Goal: Transaction & Acquisition: Download file/media

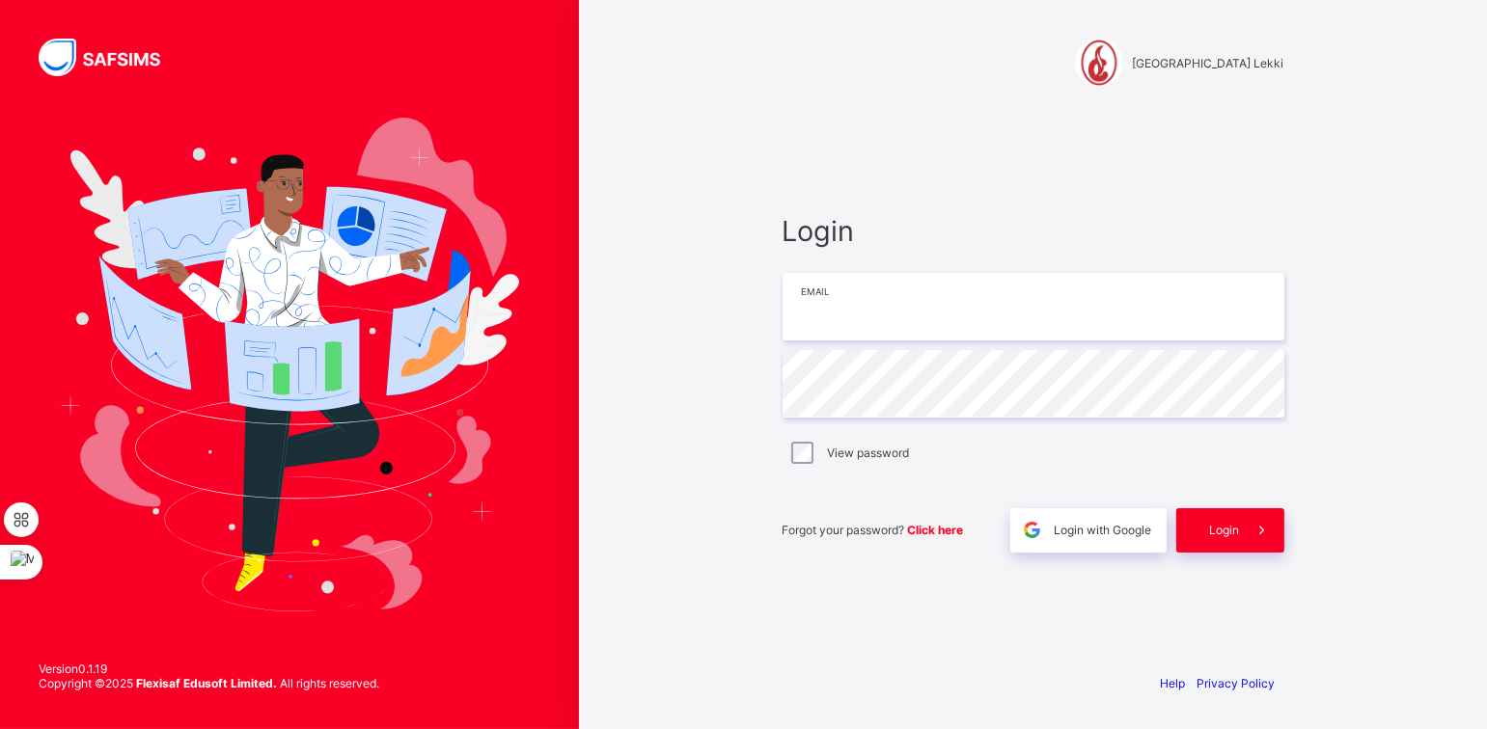
click at [830, 308] on input "email" at bounding box center [1033, 307] width 502 height 68
type input "**********"
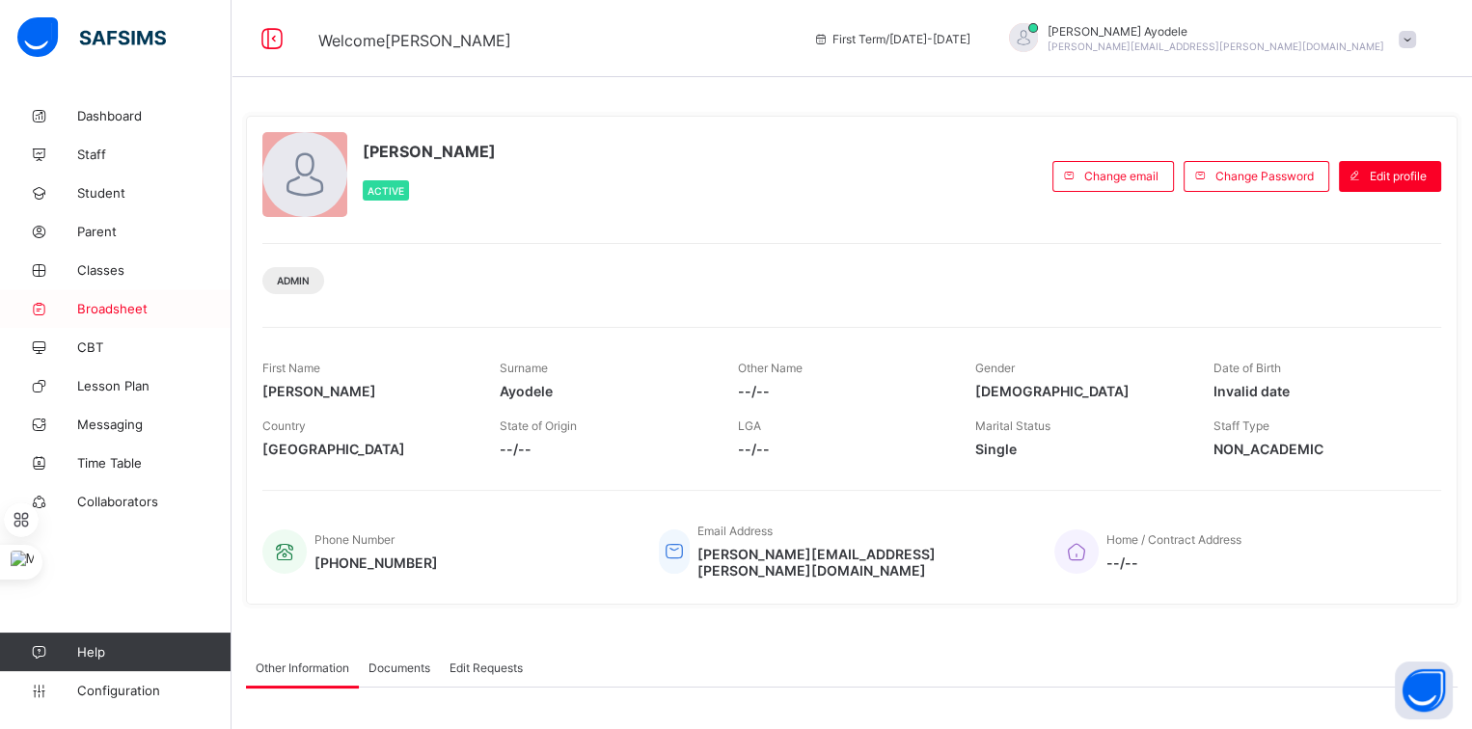
click at [132, 296] on link "Broadsheet" at bounding box center [116, 308] width 232 height 39
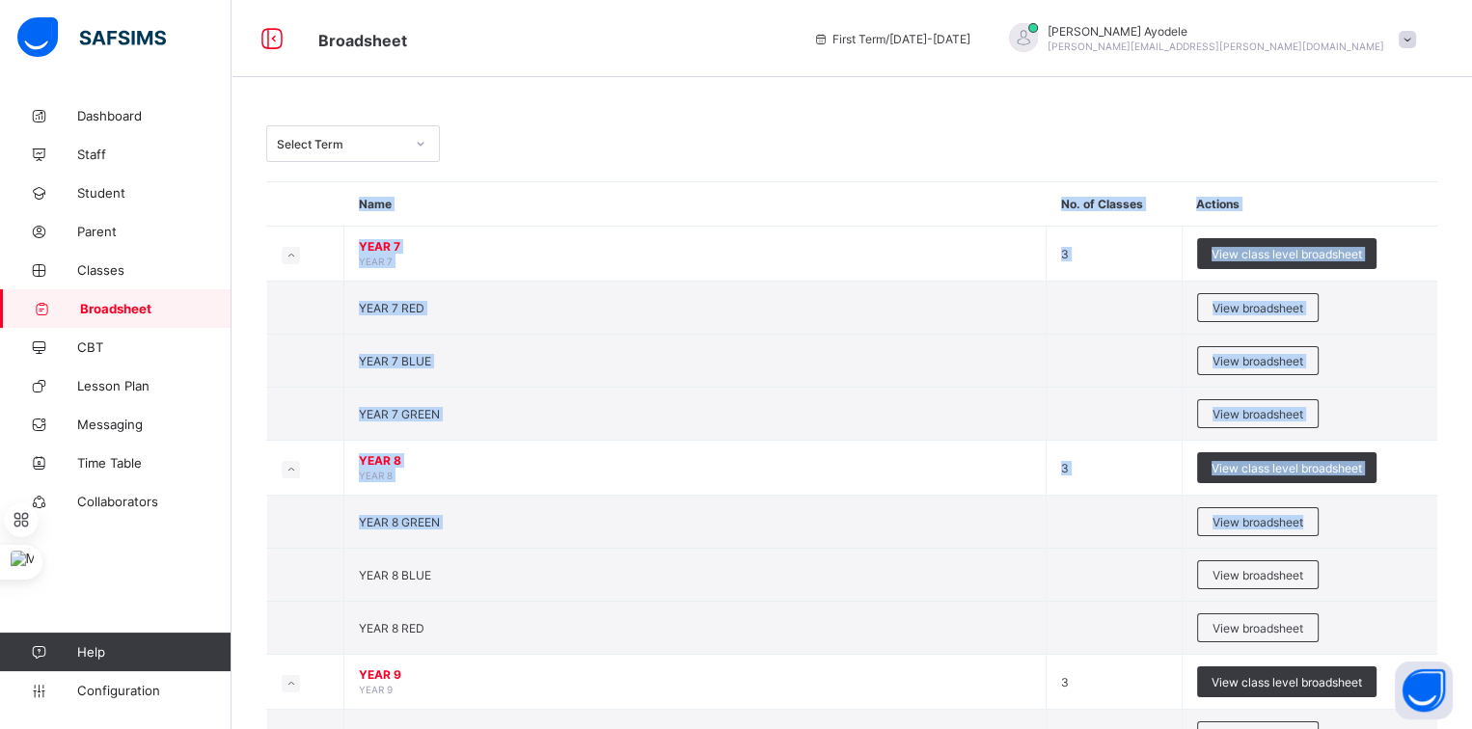
drag, startPoint x: 1375, startPoint y: 539, endPoint x: 1352, endPoint y: 41, distance: 499.2
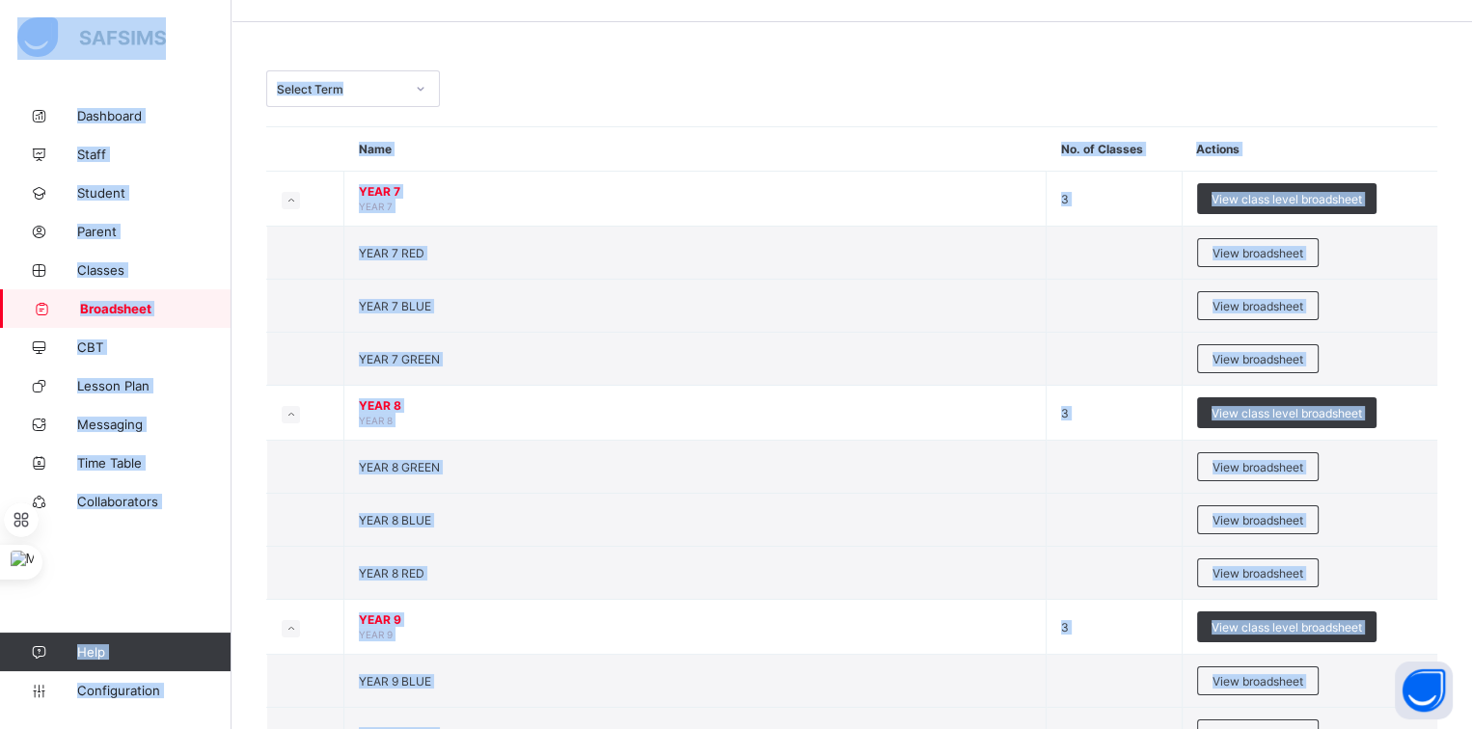
drag, startPoint x: 712, startPoint y: 483, endPoint x: 916, endPoint y: 768, distance: 350.4
click at [916, 728] on html "Broadsheet First Term / 2025-2026 Solomon Ayodele solomon.ayodele@coronaschools…" at bounding box center [736, 698] width 1472 height 1507
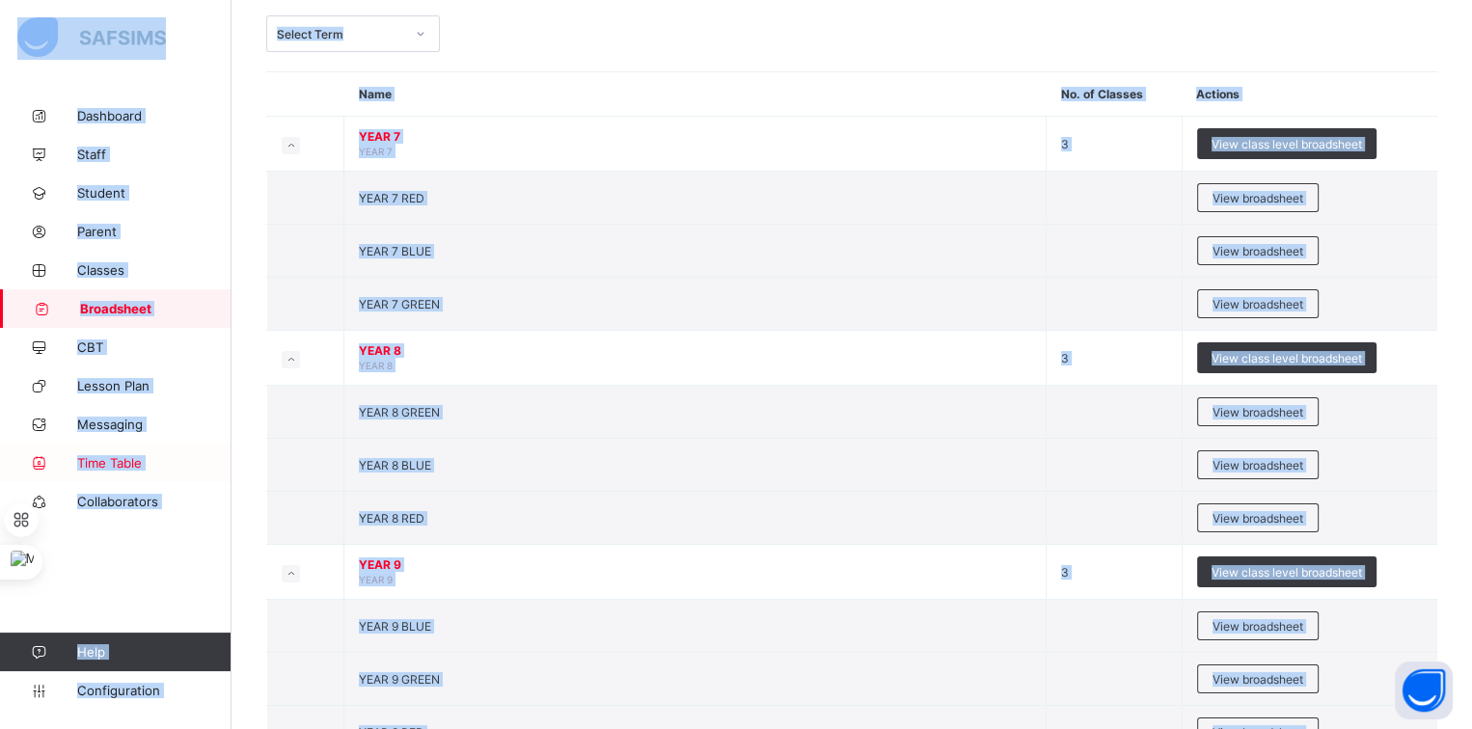
drag, startPoint x: 121, startPoint y: 419, endPoint x: 111, endPoint y: 447, distance: 29.6
click at [111, 447] on link "Time Table" at bounding box center [116, 463] width 232 height 39
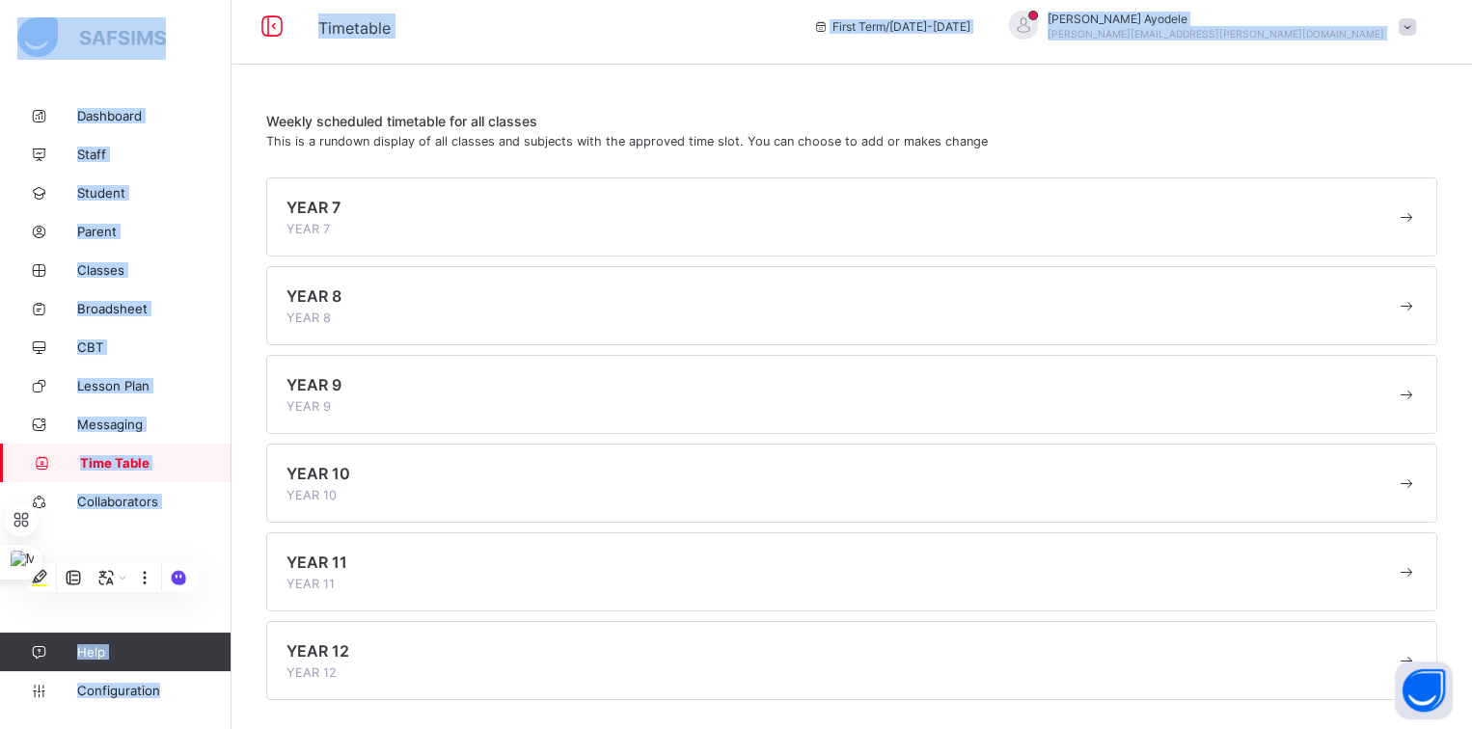
scroll to position [8, 0]
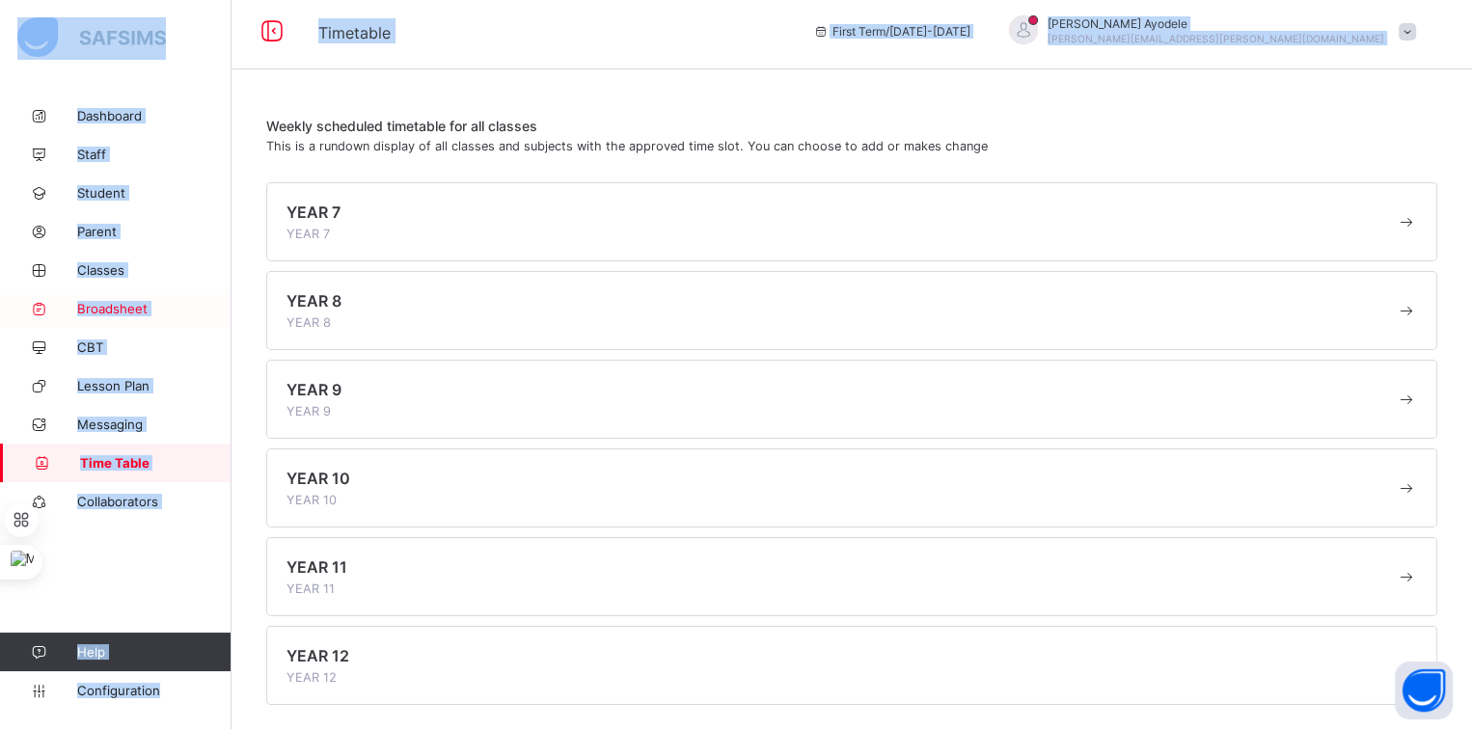
click at [95, 318] on link "Broadsheet" at bounding box center [116, 308] width 232 height 39
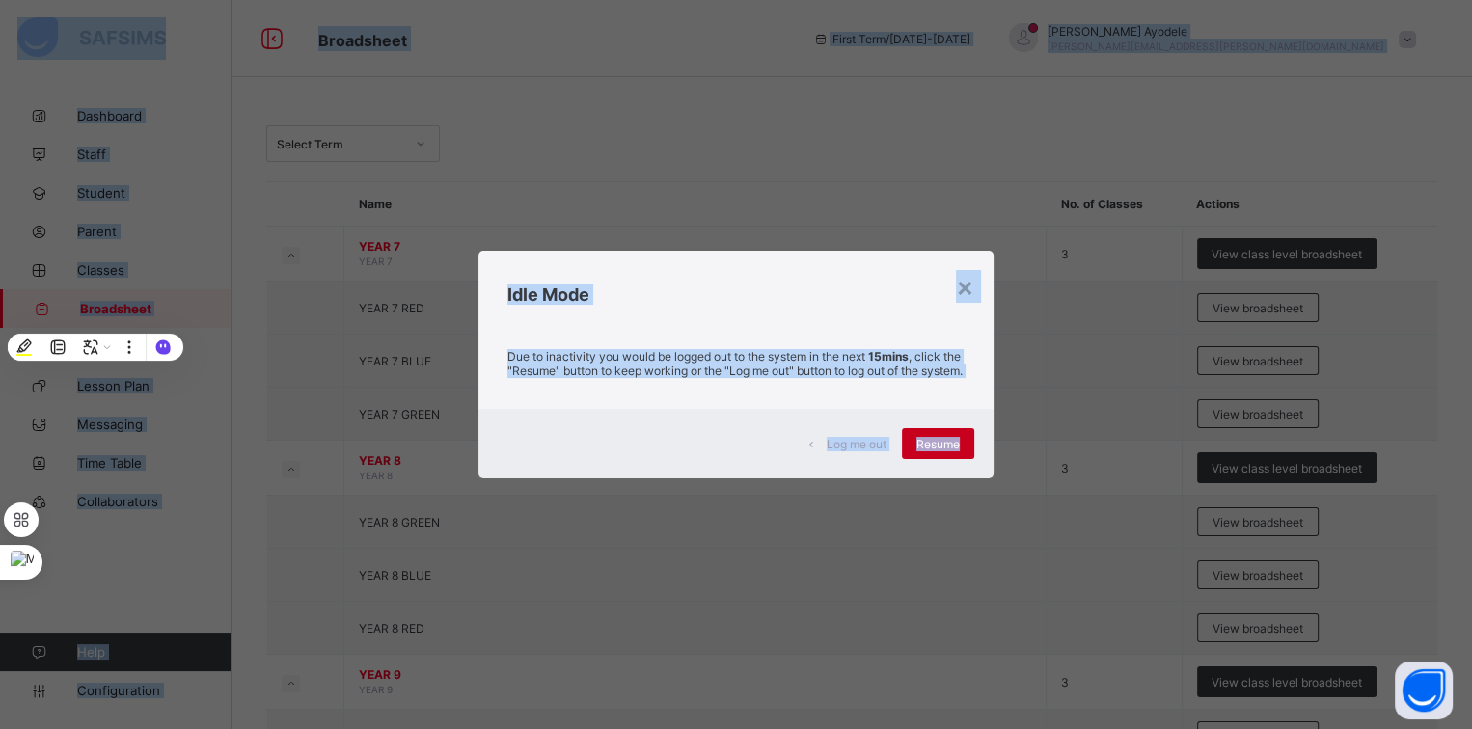
click at [934, 451] on span "Resume" at bounding box center [937, 444] width 43 height 14
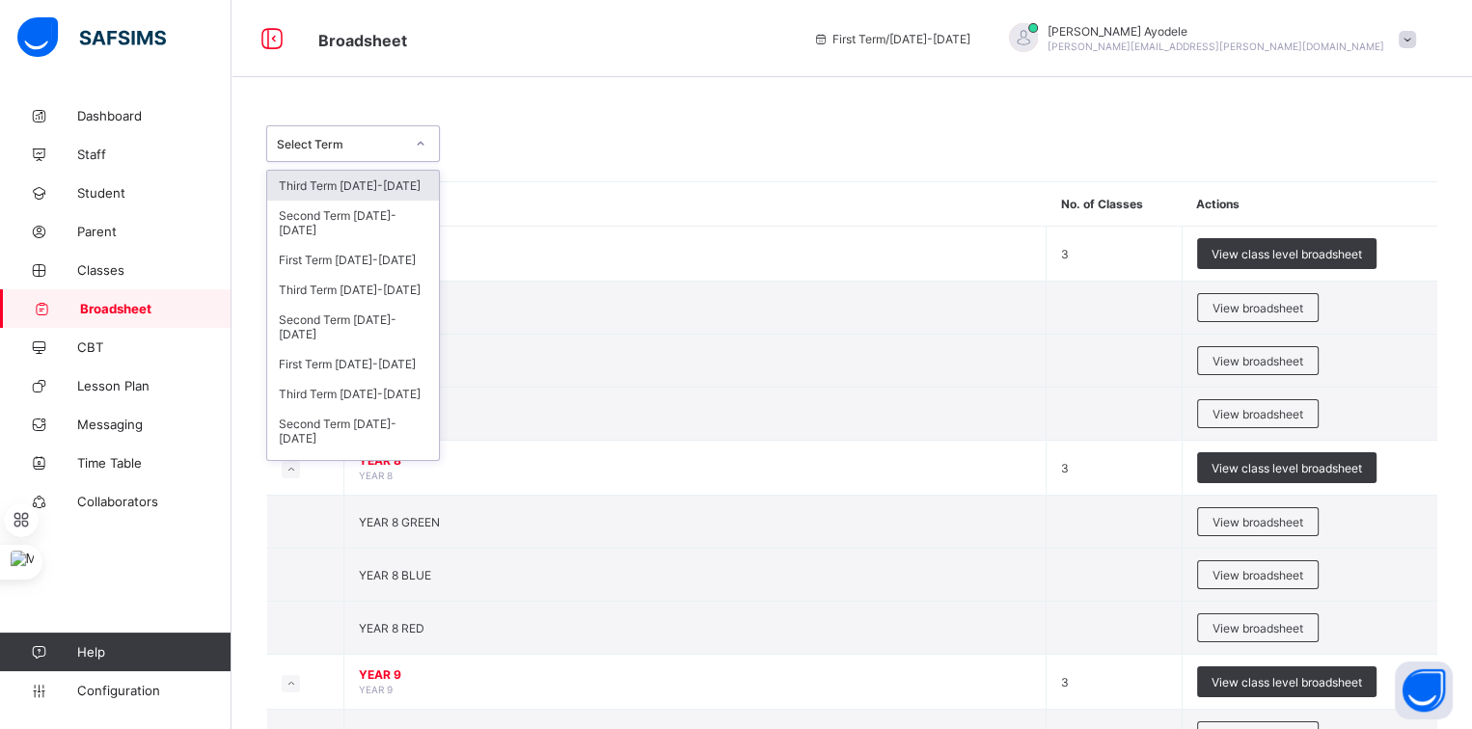
click at [378, 155] on div "Select Term" at bounding box center [353, 143] width 174 height 37
click at [382, 387] on div "Third Term 2023-2024" at bounding box center [353, 394] width 172 height 30
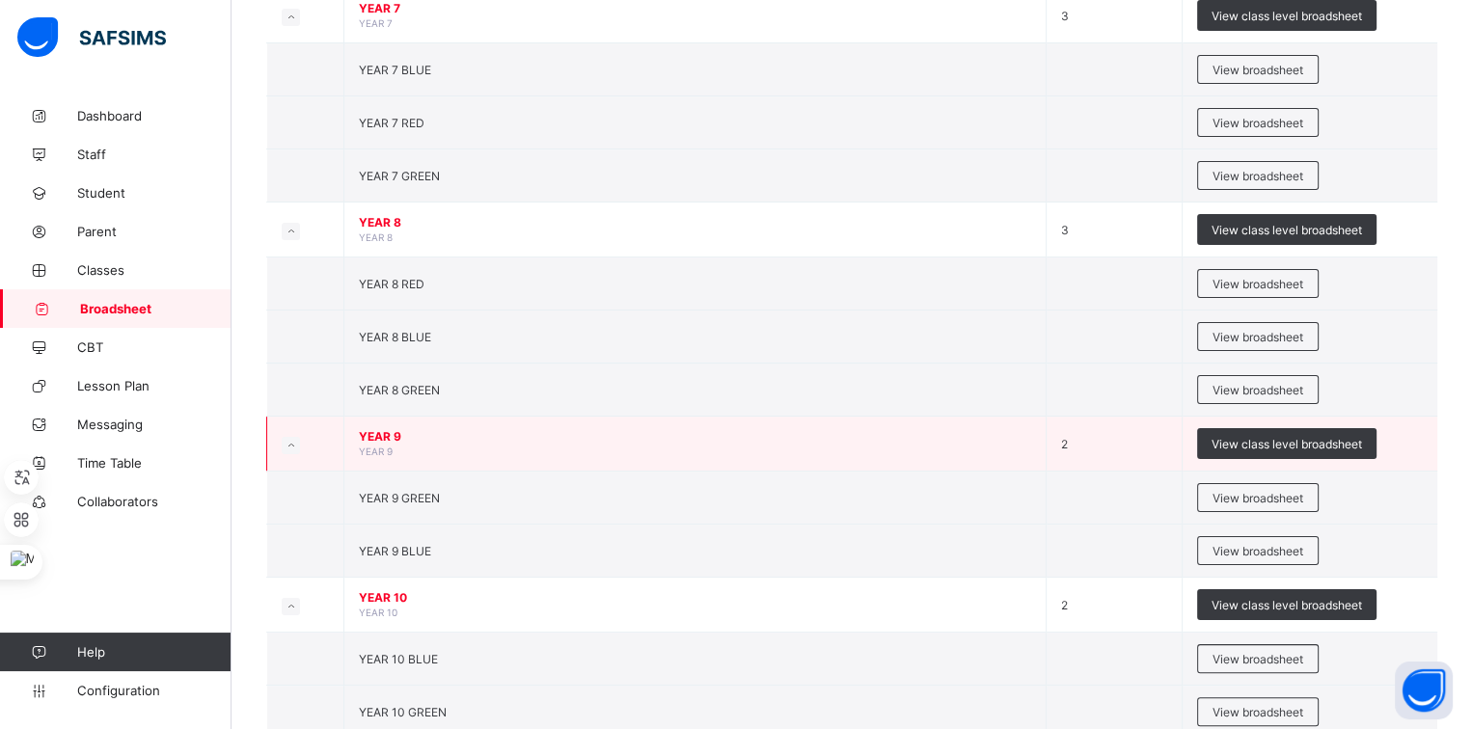
scroll to position [360, 0]
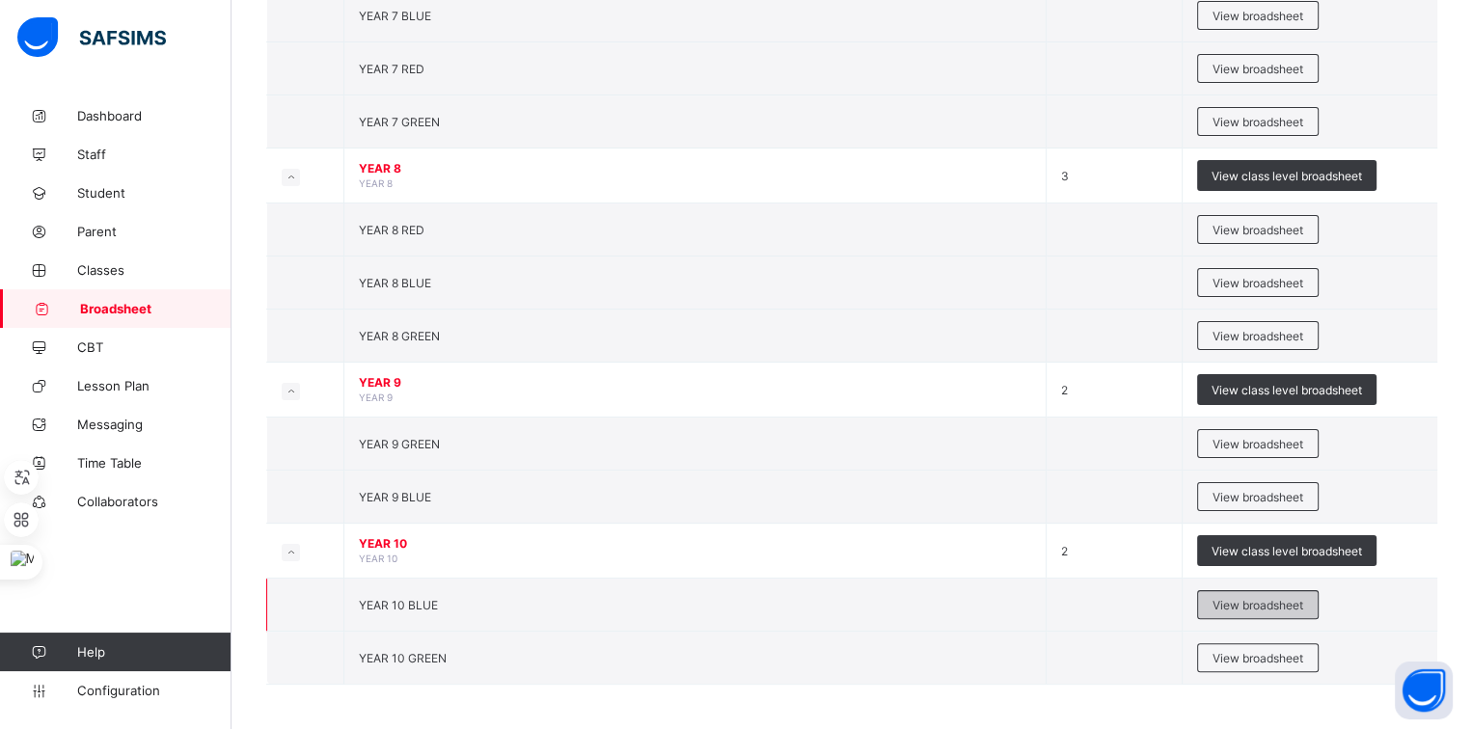
click at [1247, 601] on span "View broadsheet" at bounding box center [1258, 605] width 91 height 14
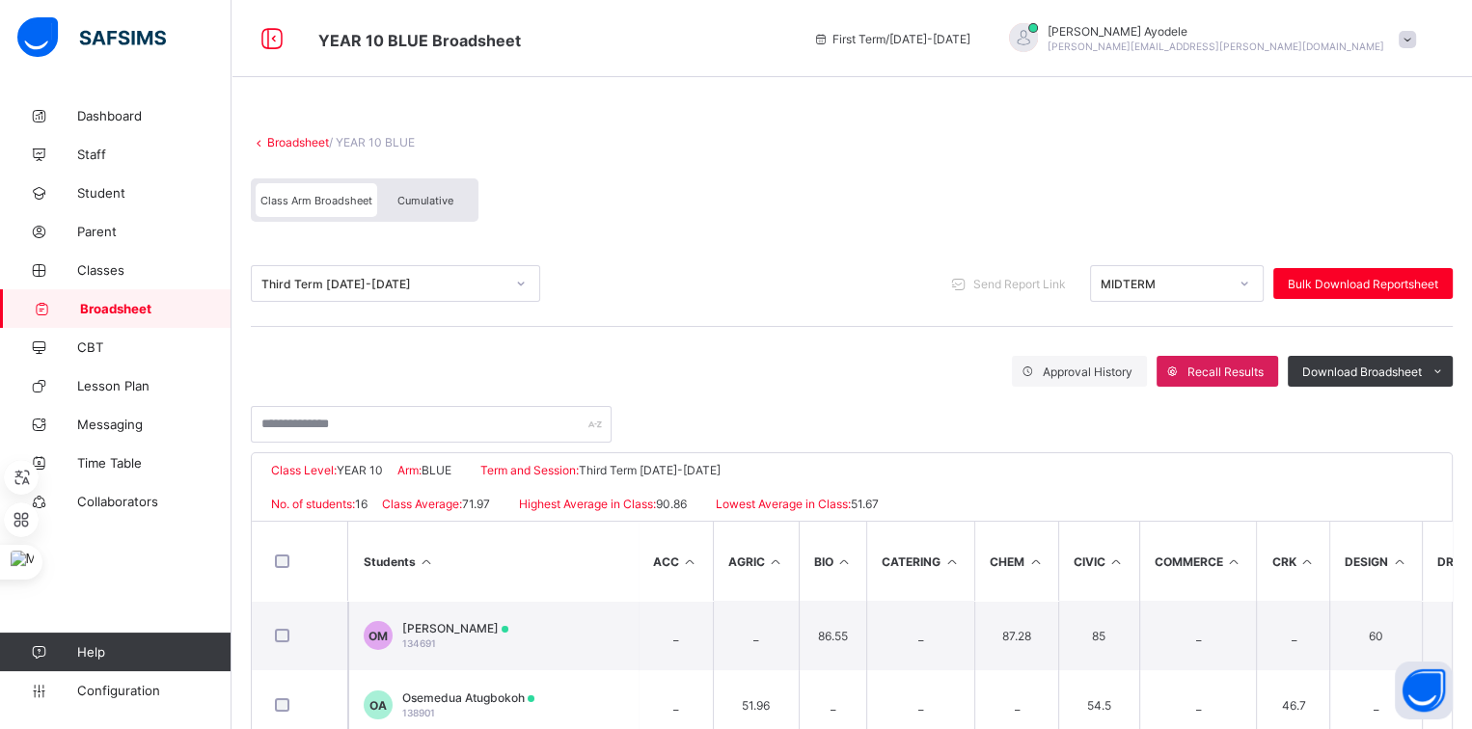
click at [314, 146] on link "Broadsheet" at bounding box center [298, 142] width 62 height 14
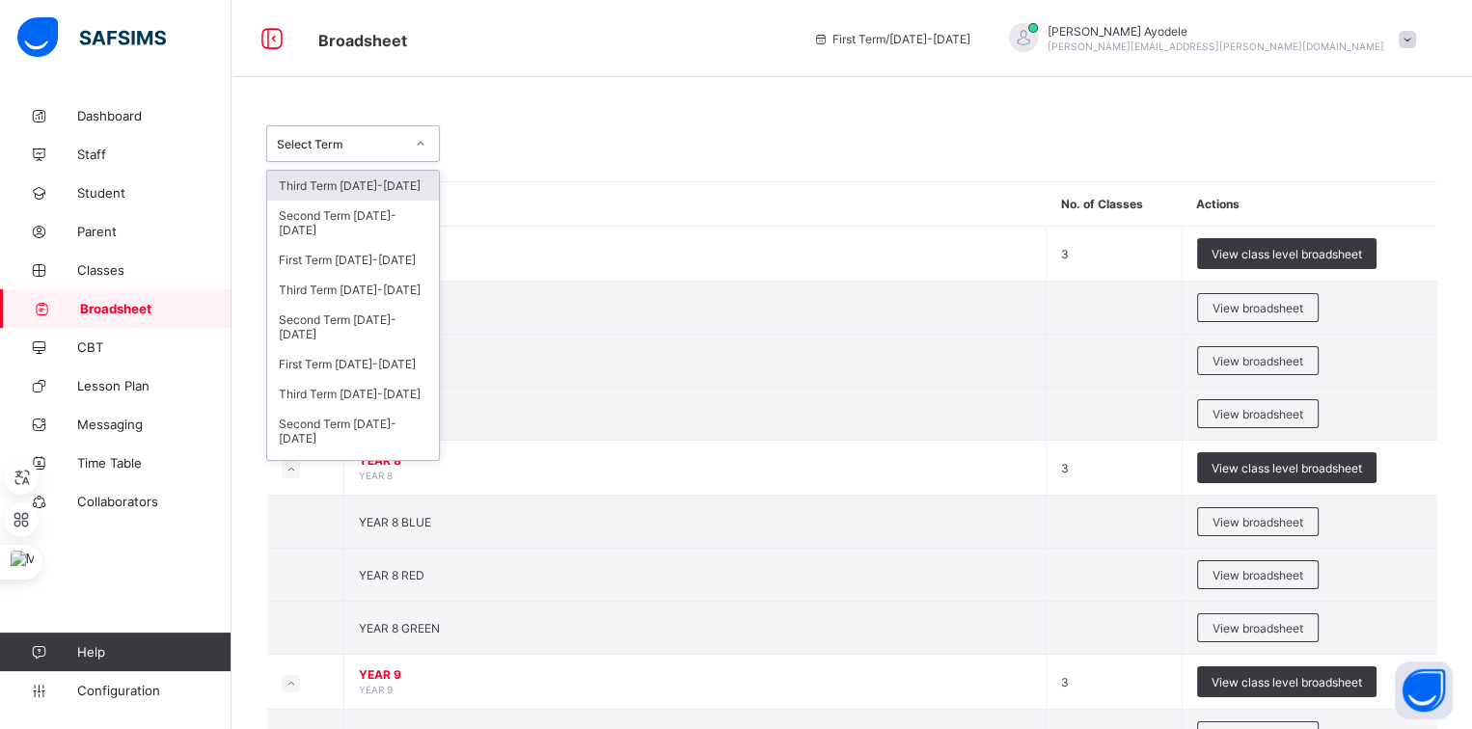
click at [376, 150] on div "Select Term" at bounding box center [340, 144] width 127 height 14
click at [354, 386] on div "Third Term 2023-2024" at bounding box center [353, 394] width 172 height 30
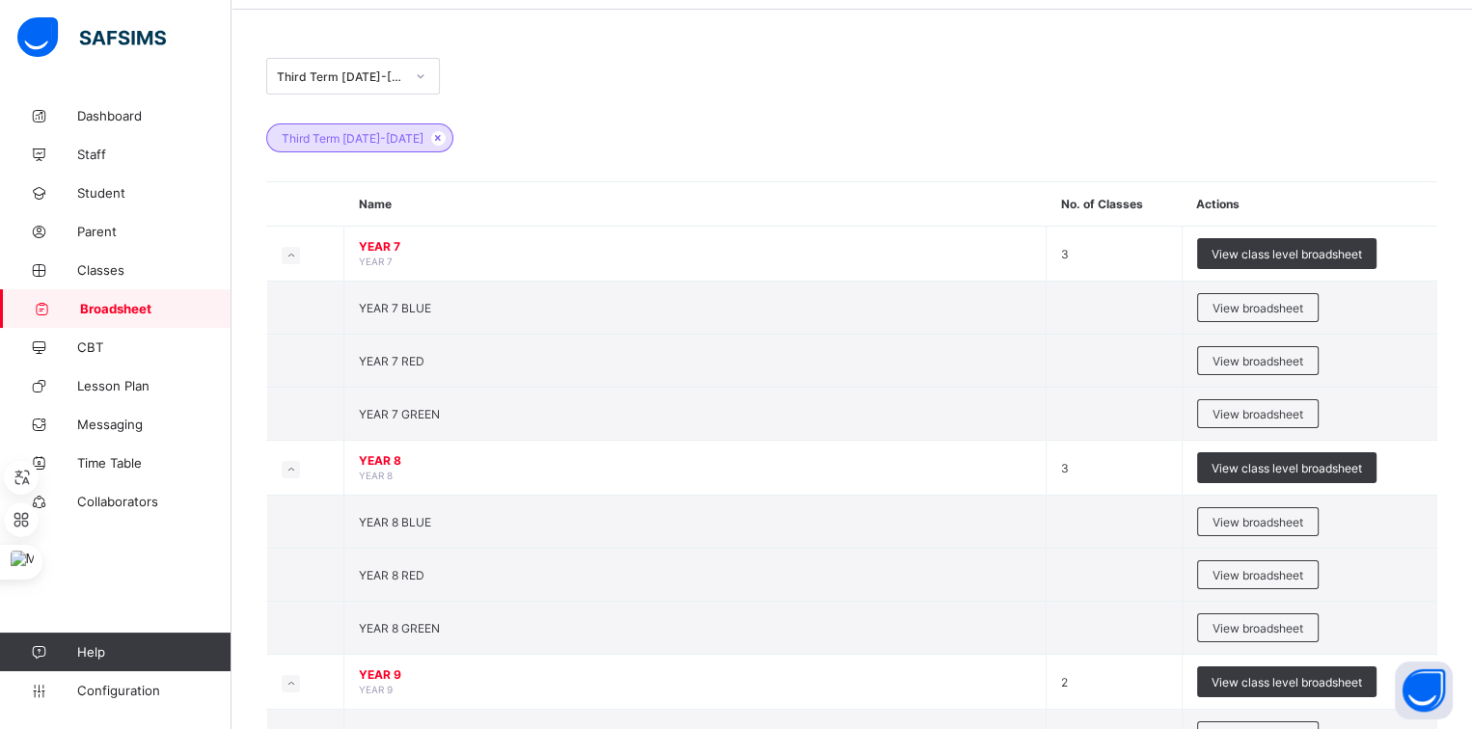
scroll to position [360, 0]
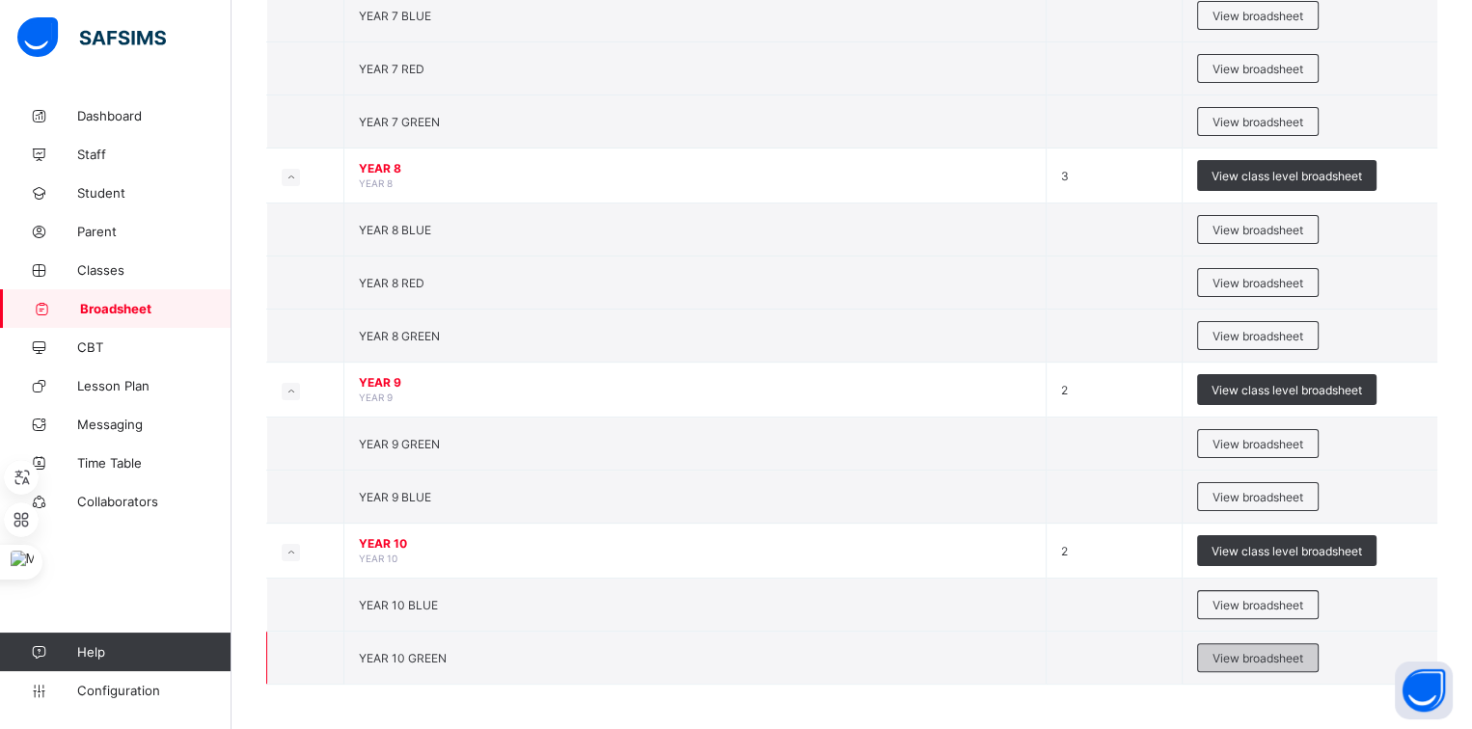
click at [1254, 647] on div "View broadsheet" at bounding box center [1258, 657] width 122 height 29
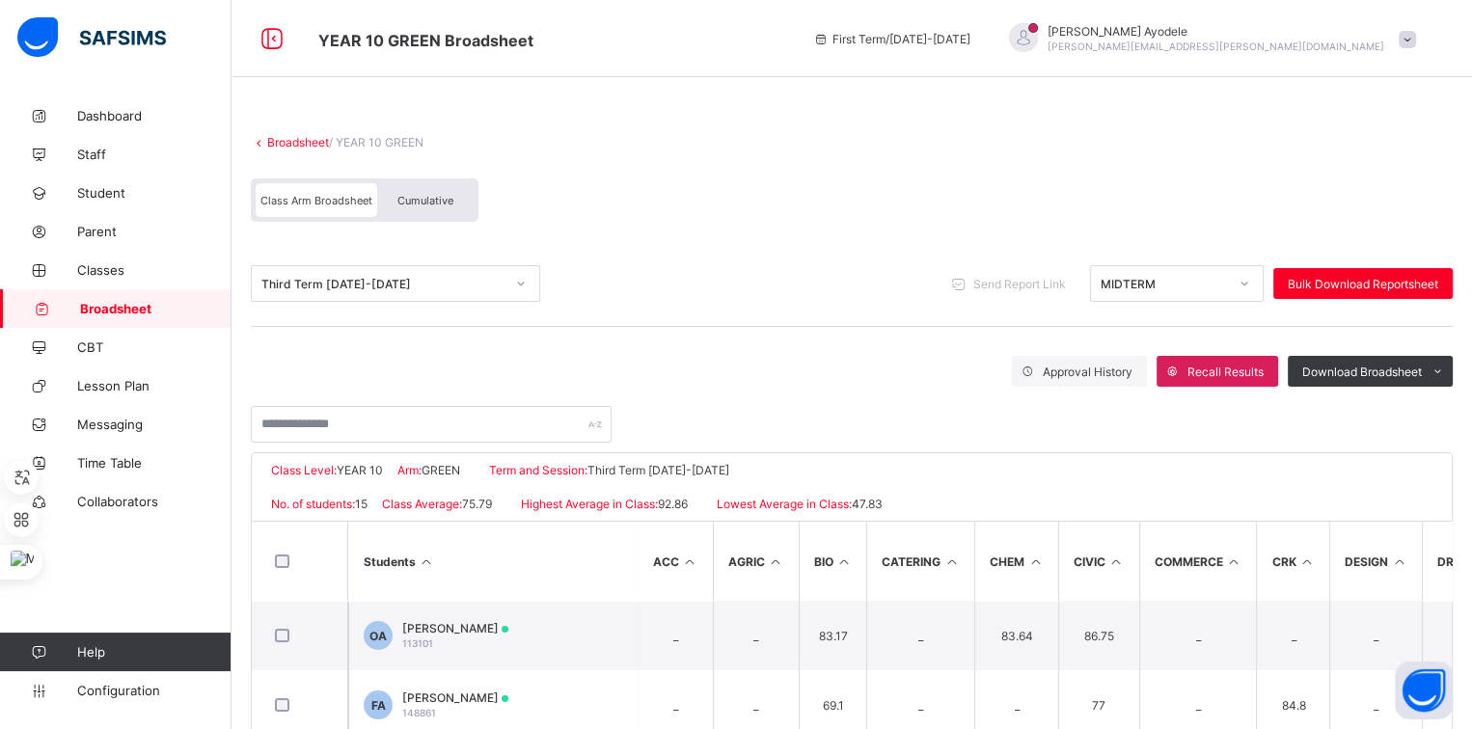
click at [417, 201] on span "Cumulative" at bounding box center [425, 201] width 56 height 14
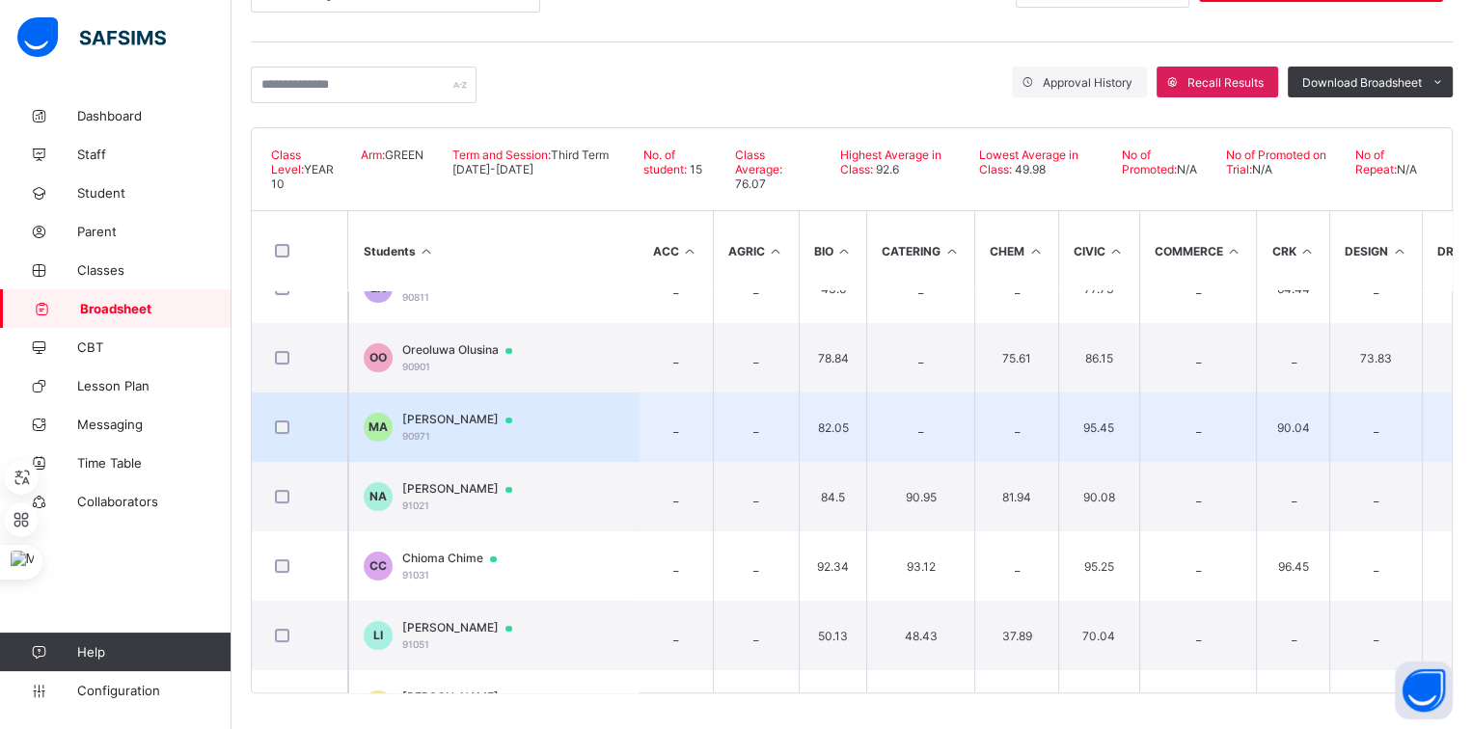
scroll to position [289, 0]
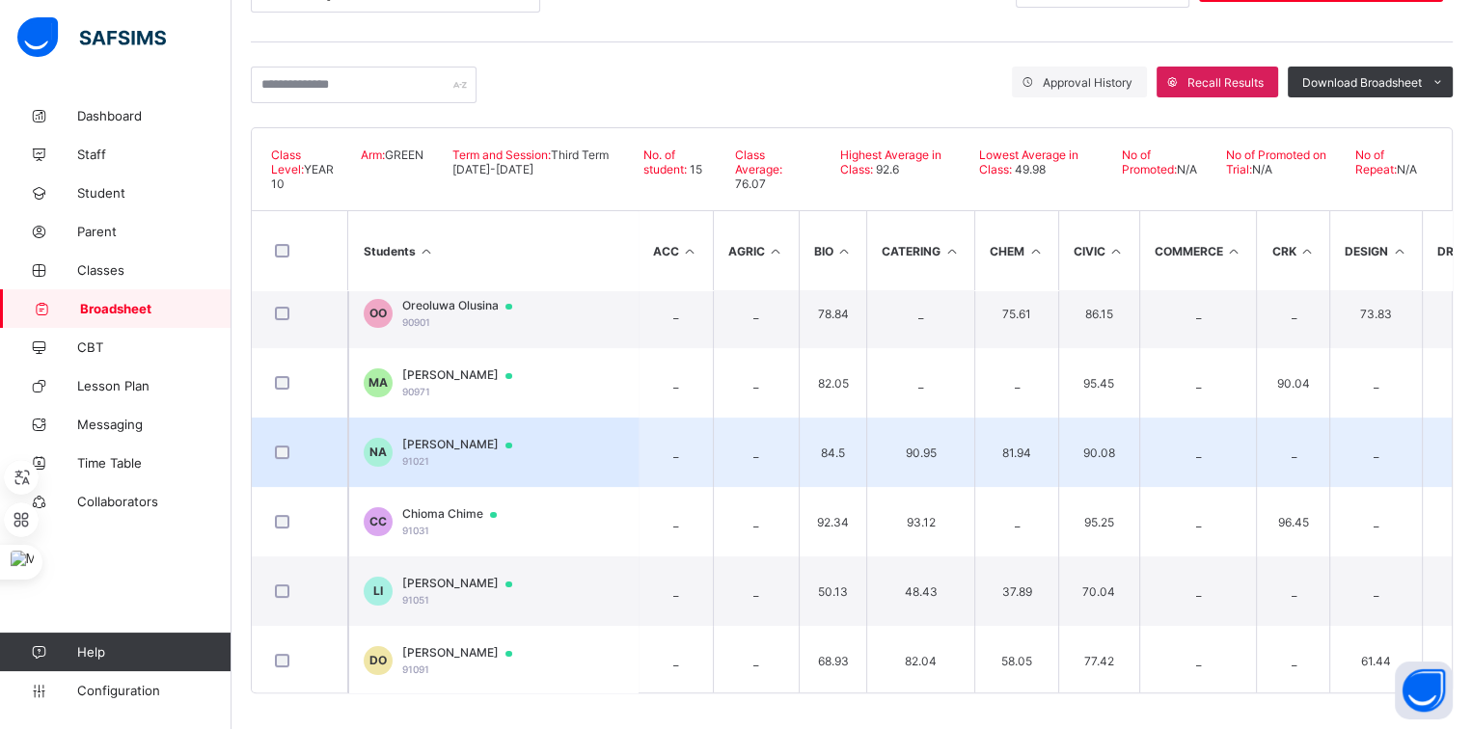
click at [490, 447] on span "Nicolette Azonobo" at bounding box center [466, 444] width 128 height 15
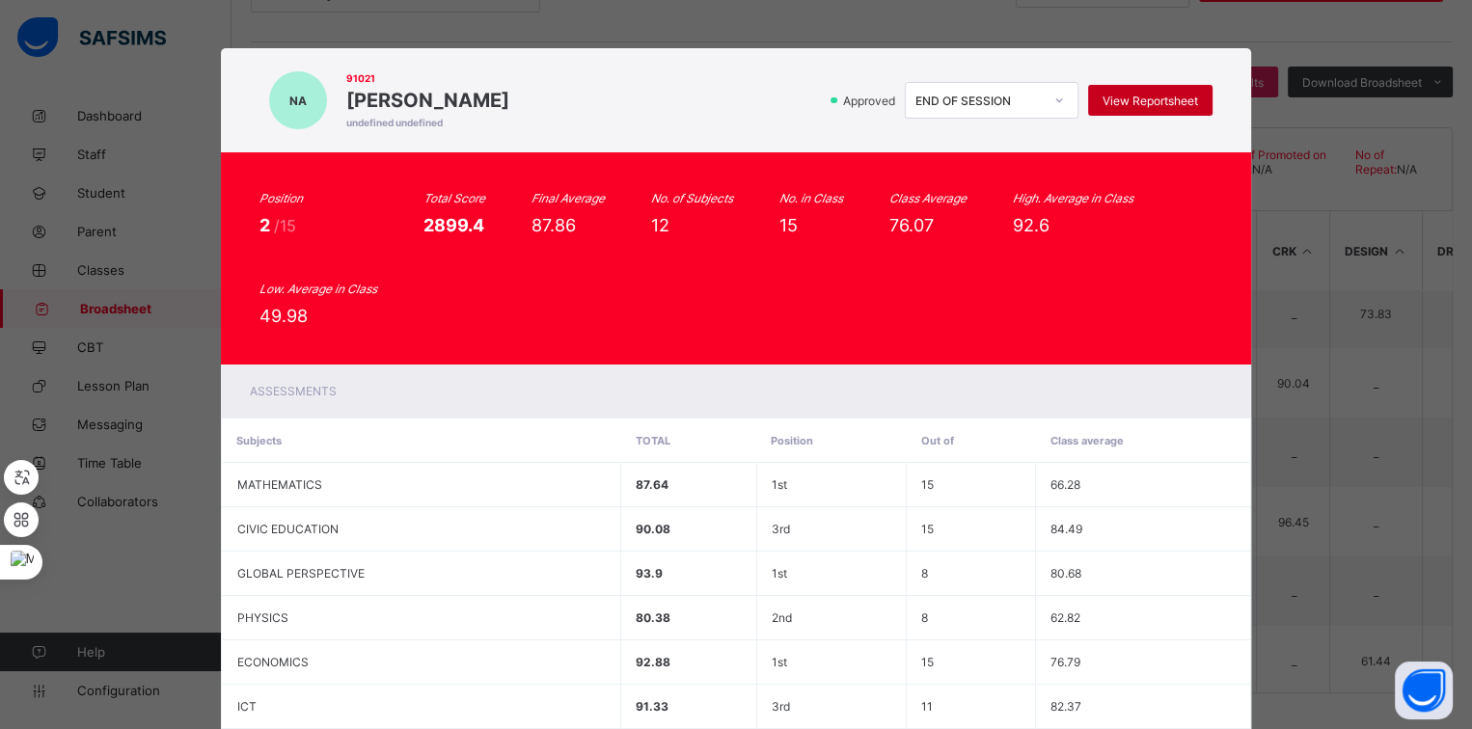
click at [1144, 103] on span "View Reportsheet" at bounding box center [1150, 101] width 95 height 14
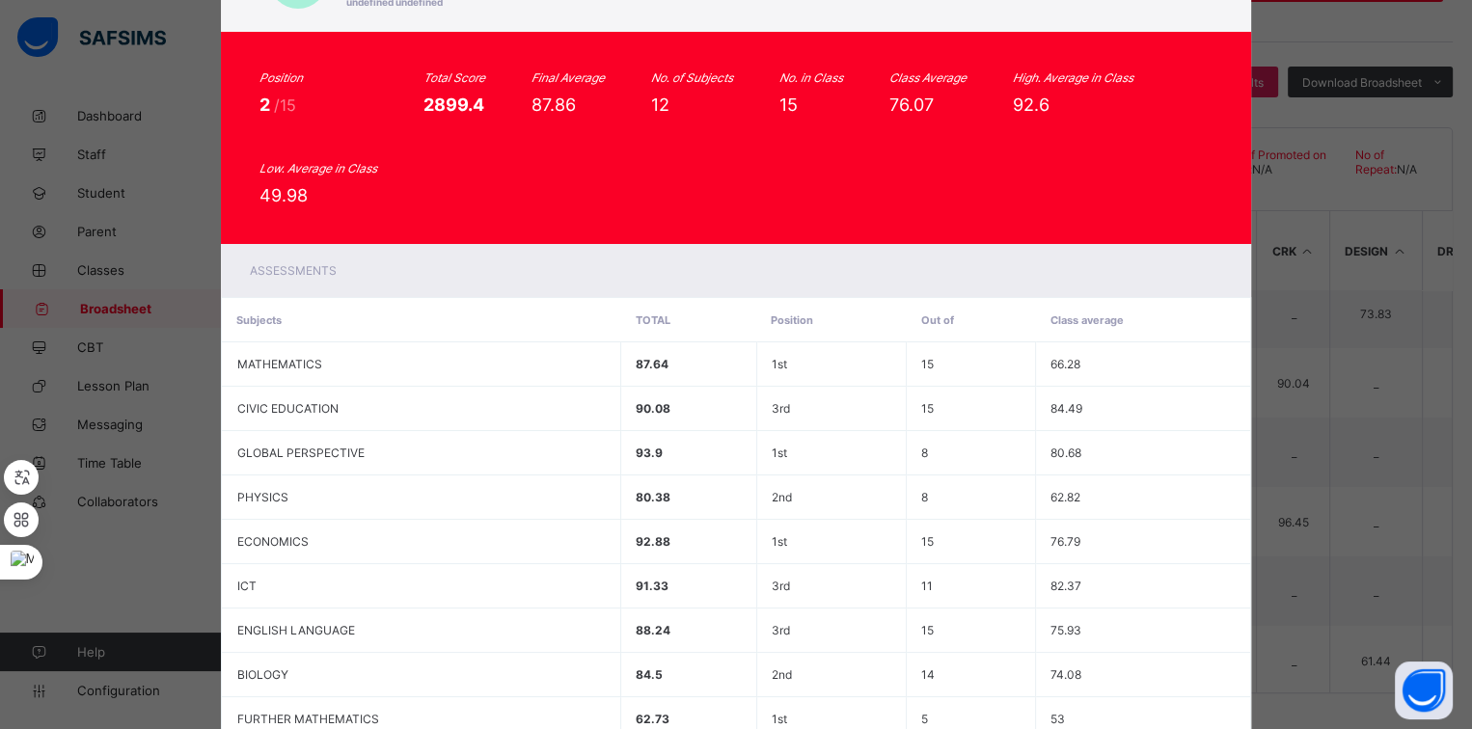
scroll to position [433, 0]
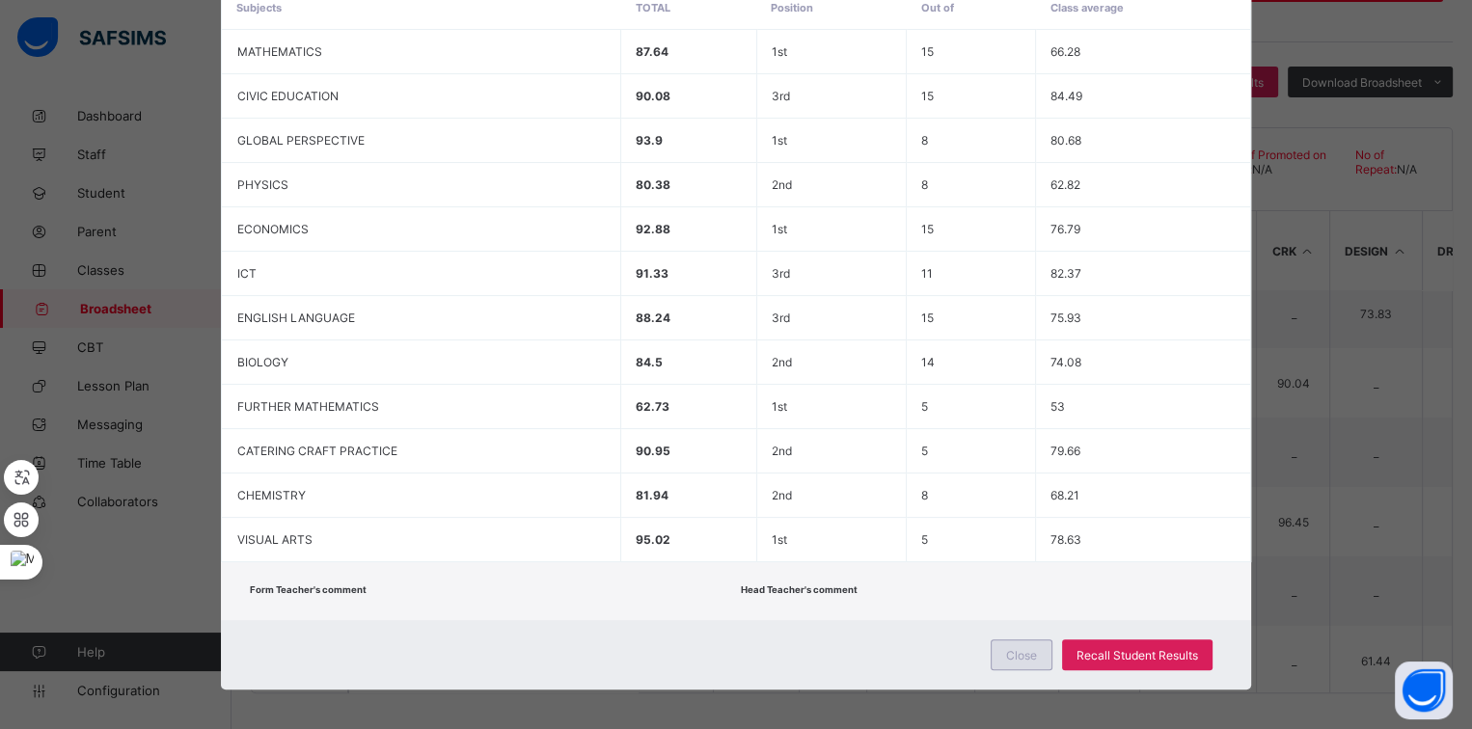
click at [1017, 648] on span "Close" at bounding box center [1021, 655] width 31 height 14
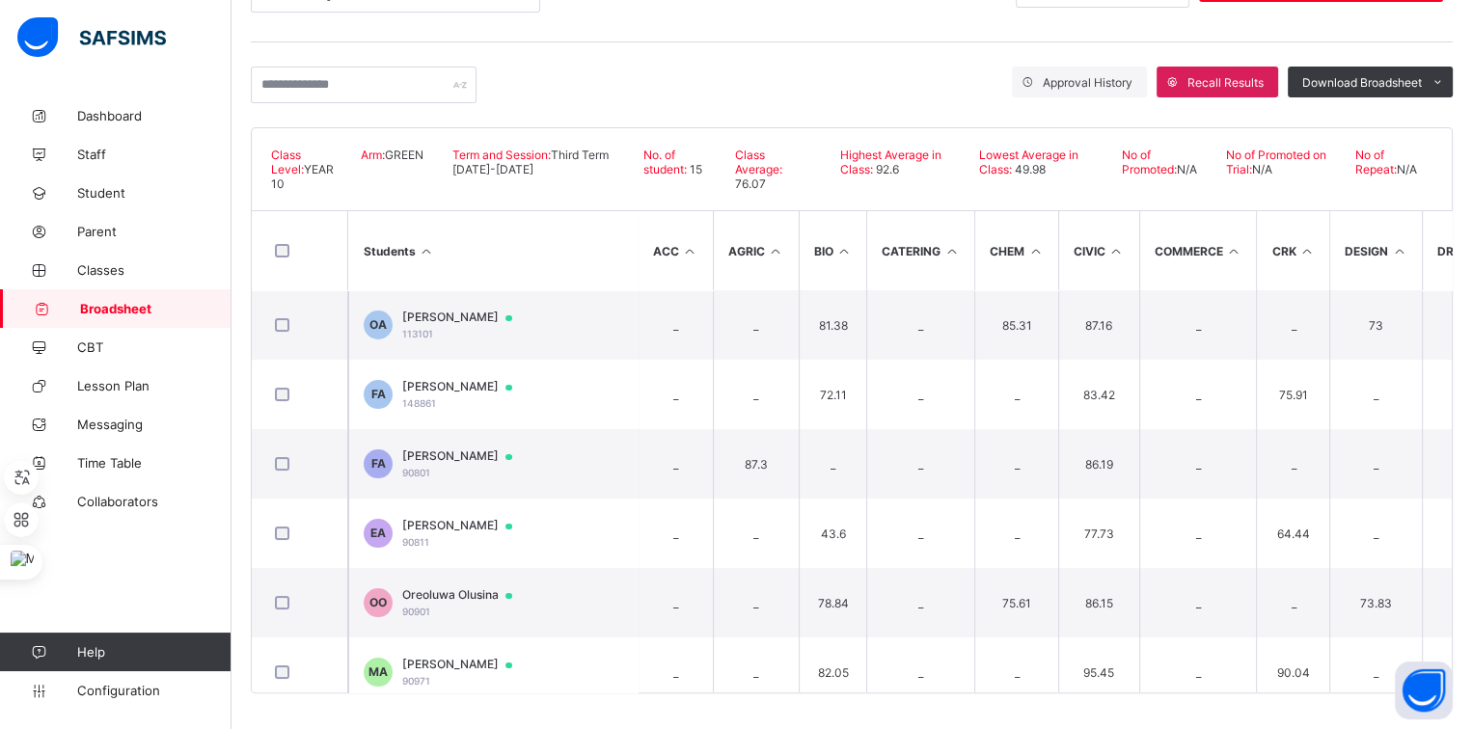
scroll to position [0, 0]
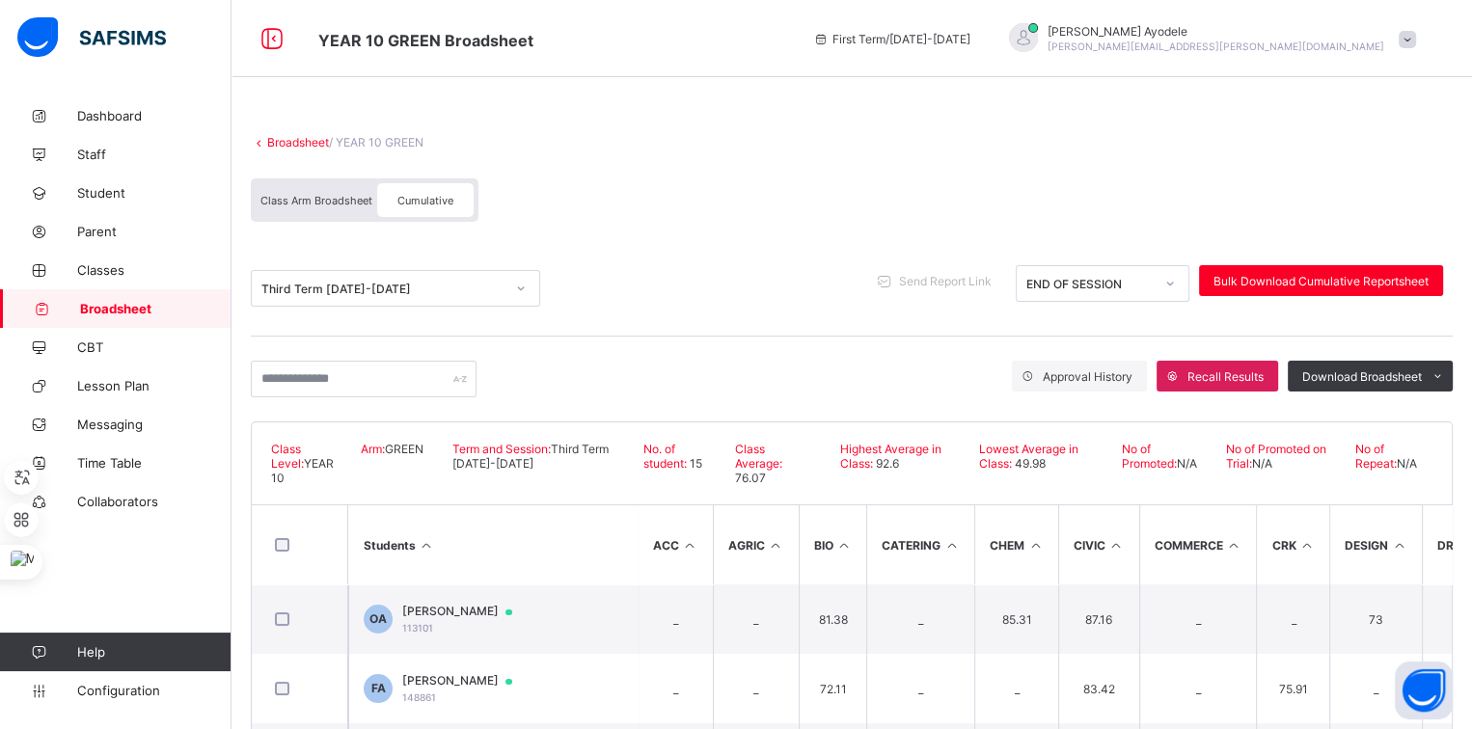
click at [316, 145] on link "Broadsheet" at bounding box center [298, 142] width 62 height 14
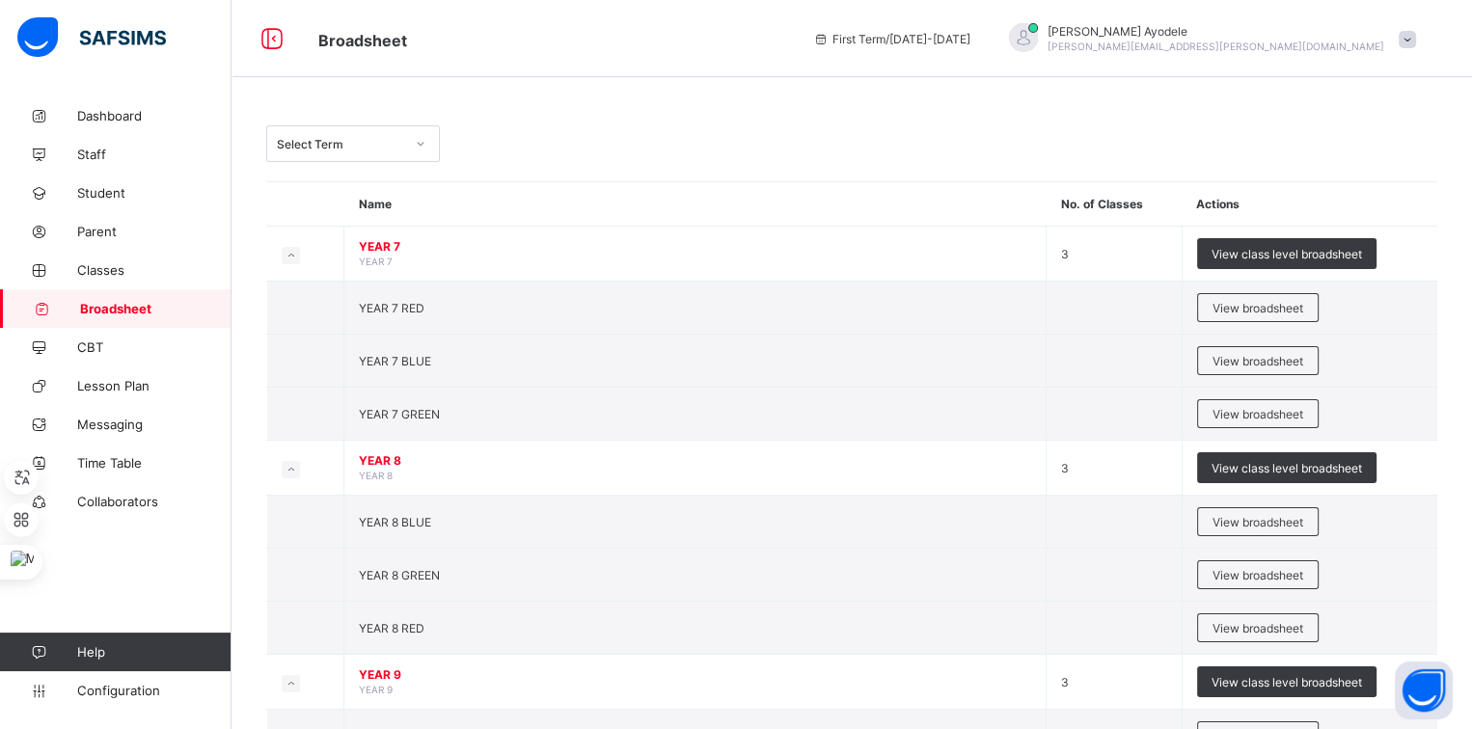
click at [400, 153] on div "Select Term" at bounding box center [334, 143] width 135 height 27
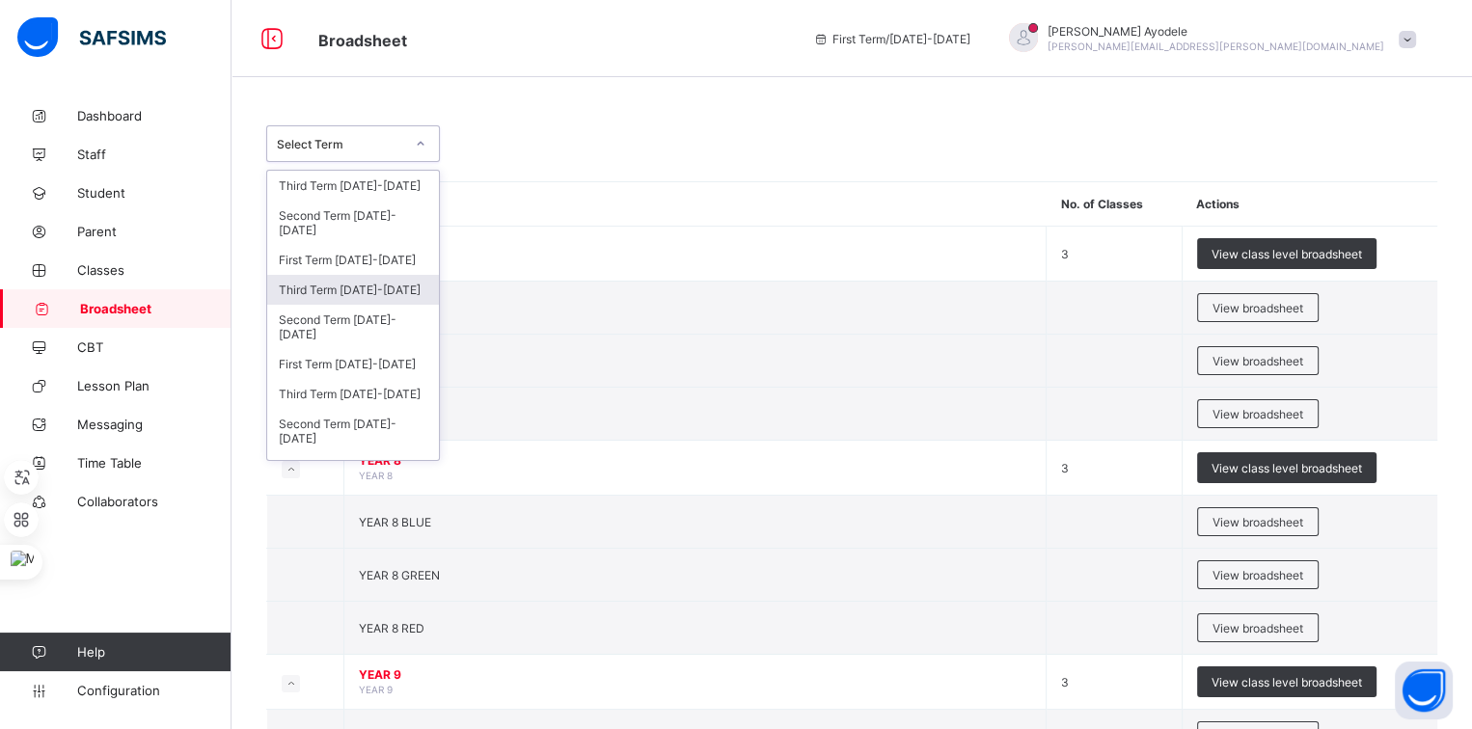
click at [386, 290] on div "Third Term 2024-2025" at bounding box center [353, 290] width 172 height 30
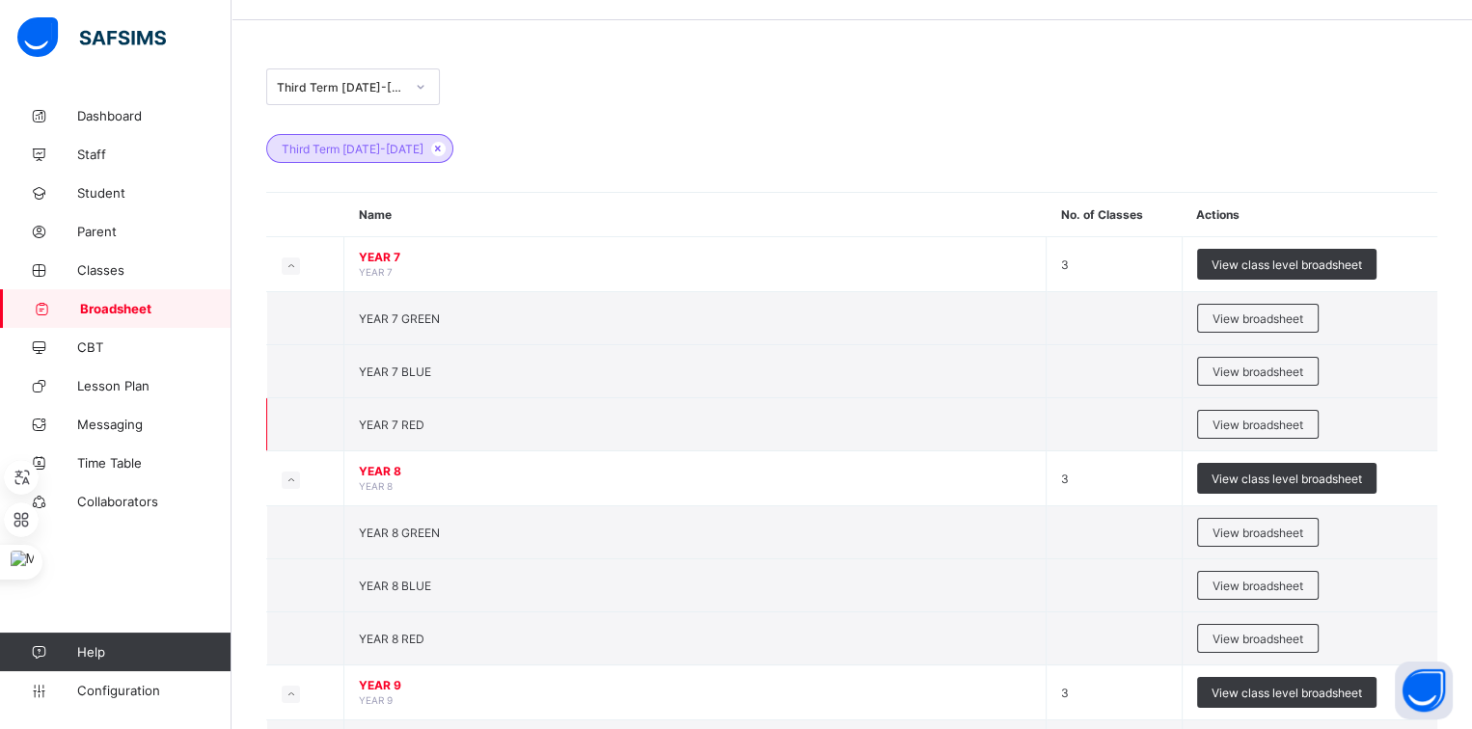
scroll to position [573, 0]
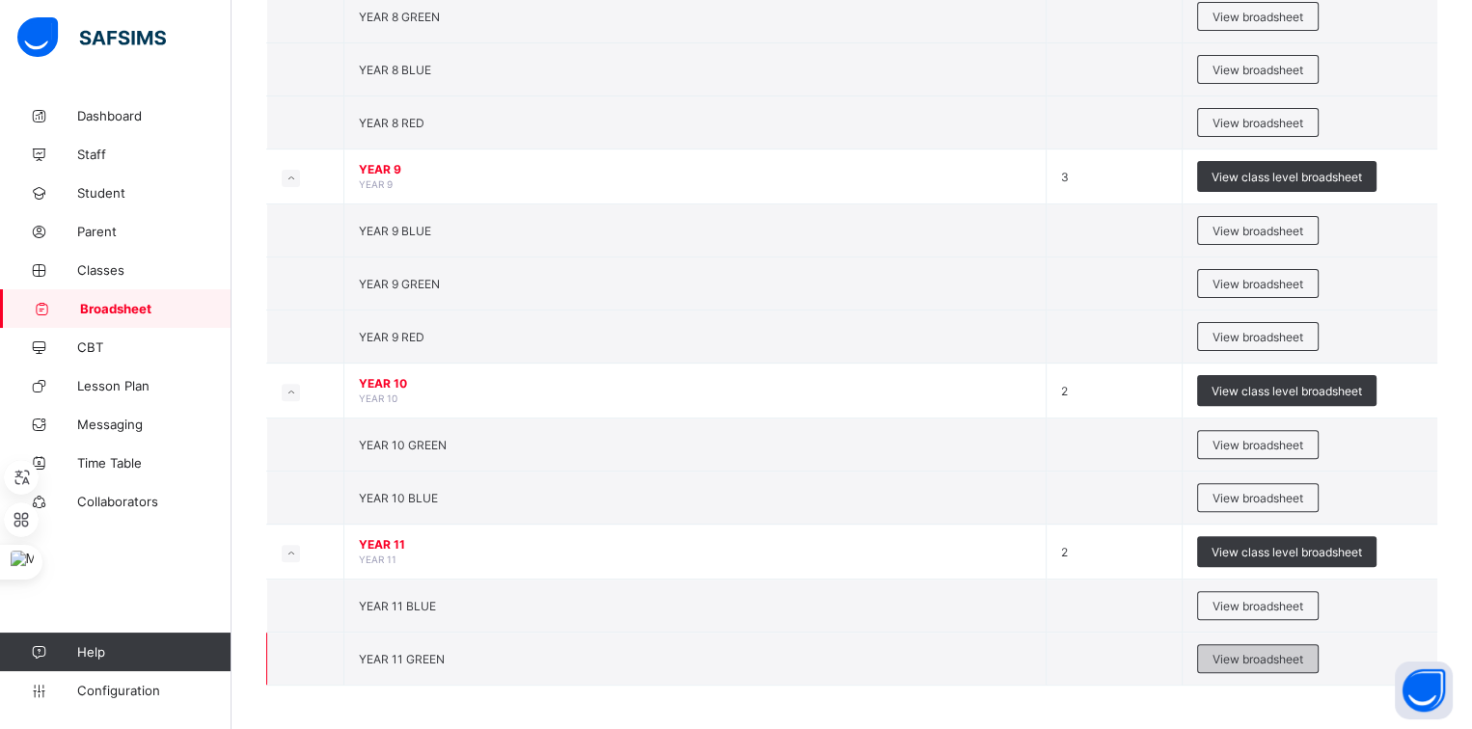
click at [1243, 652] on span "View broadsheet" at bounding box center [1258, 659] width 91 height 14
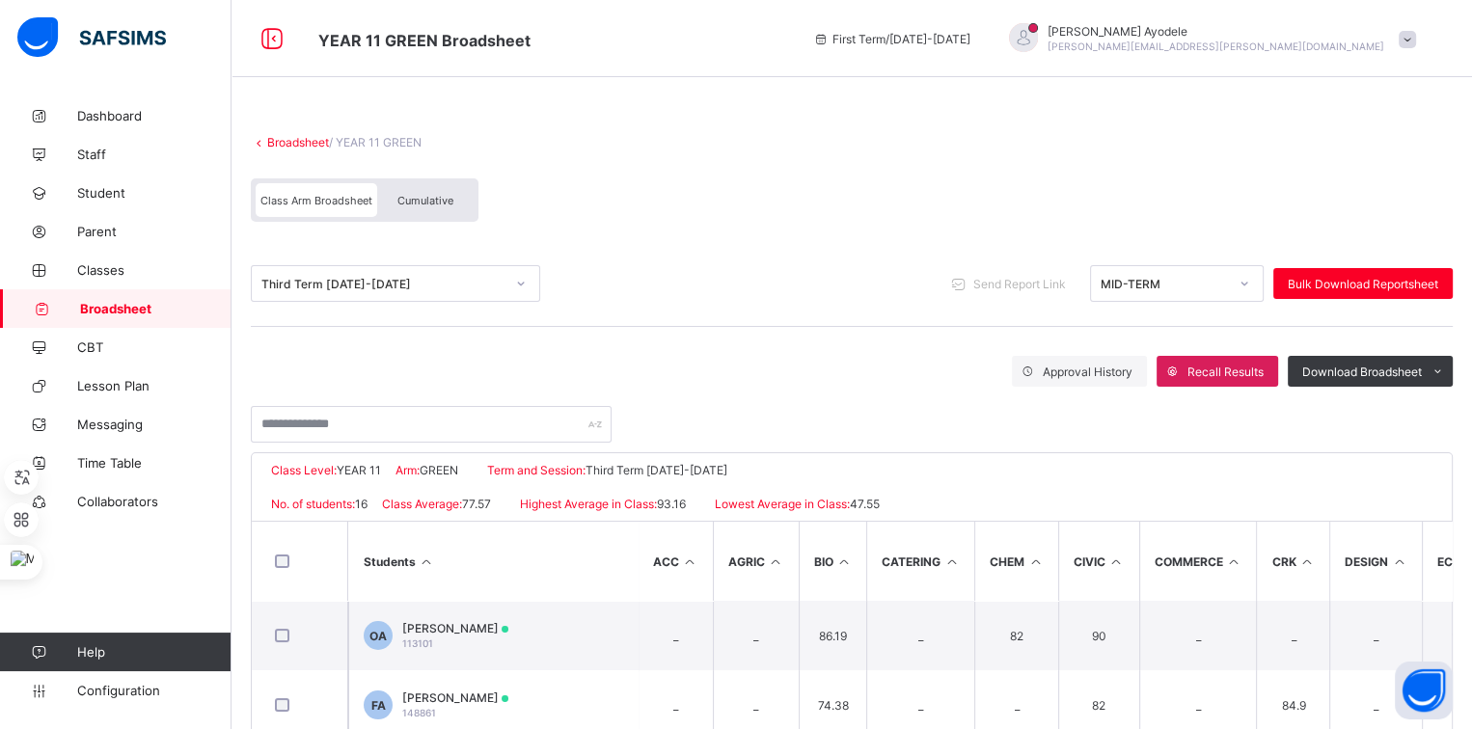
click at [440, 194] on span "Cumulative" at bounding box center [425, 201] width 56 height 14
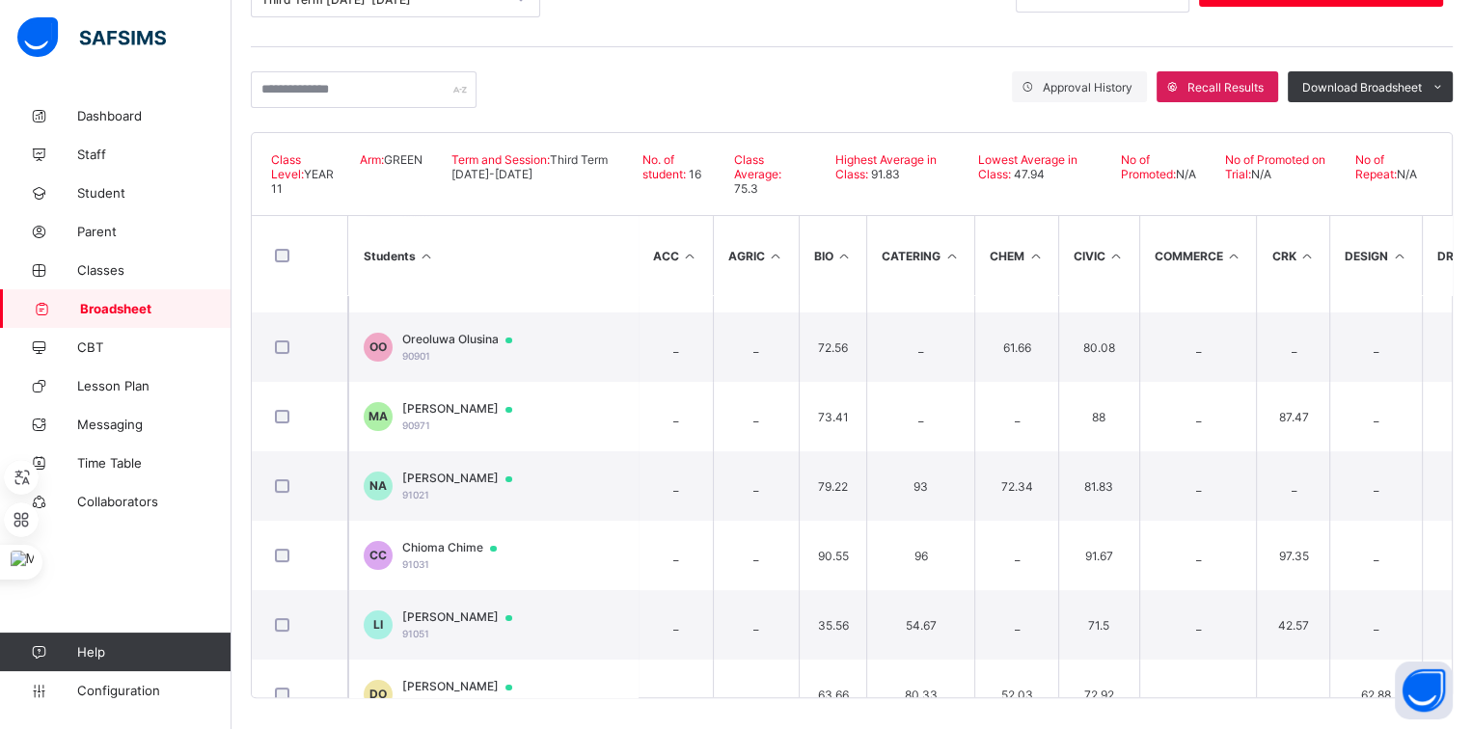
scroll to position [289, 0]
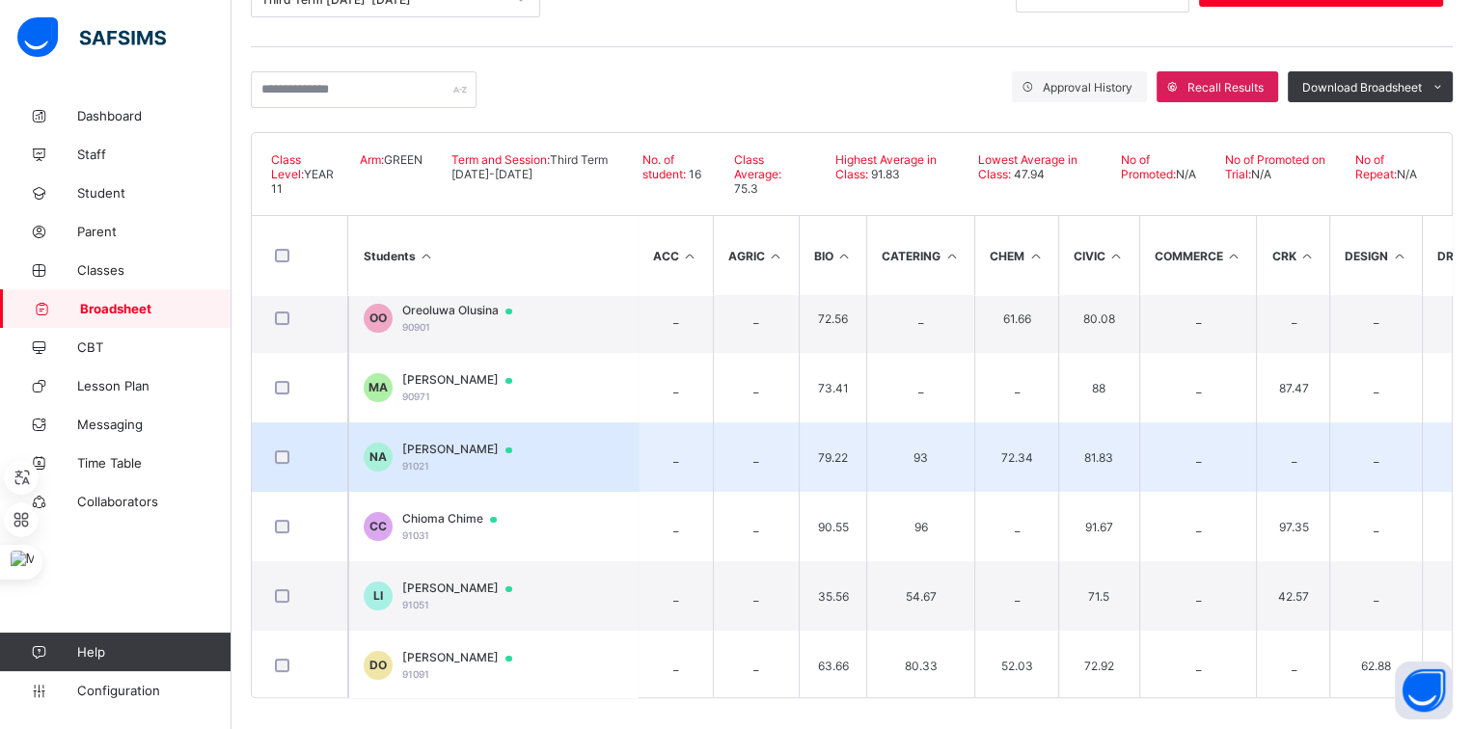
click at [498, 442] on span "Nicolette Azonobo" at bounding box center [466, 449] width 128 height 15
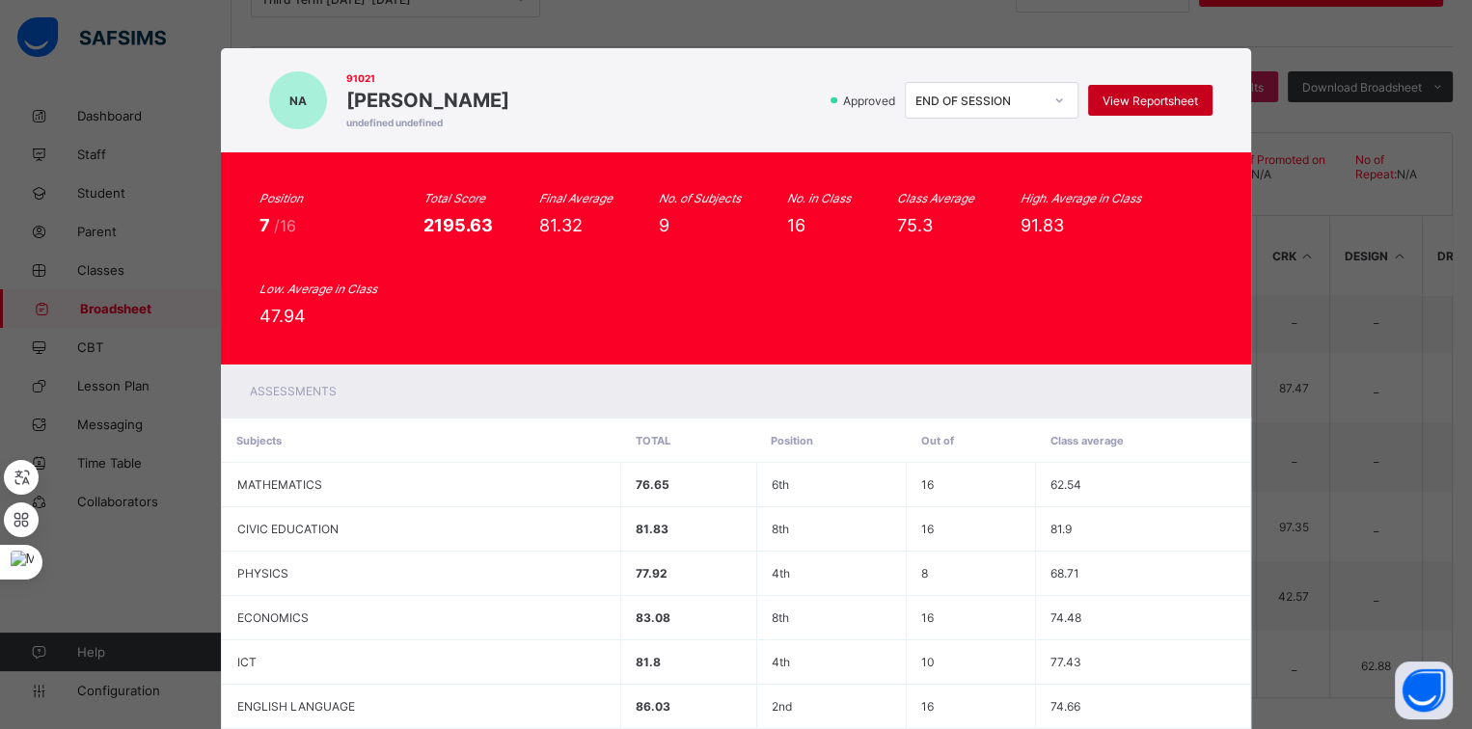
click at [1158, 101] on span "View Reportsheet" at bounding box center [1150, 101] width 95 height 14
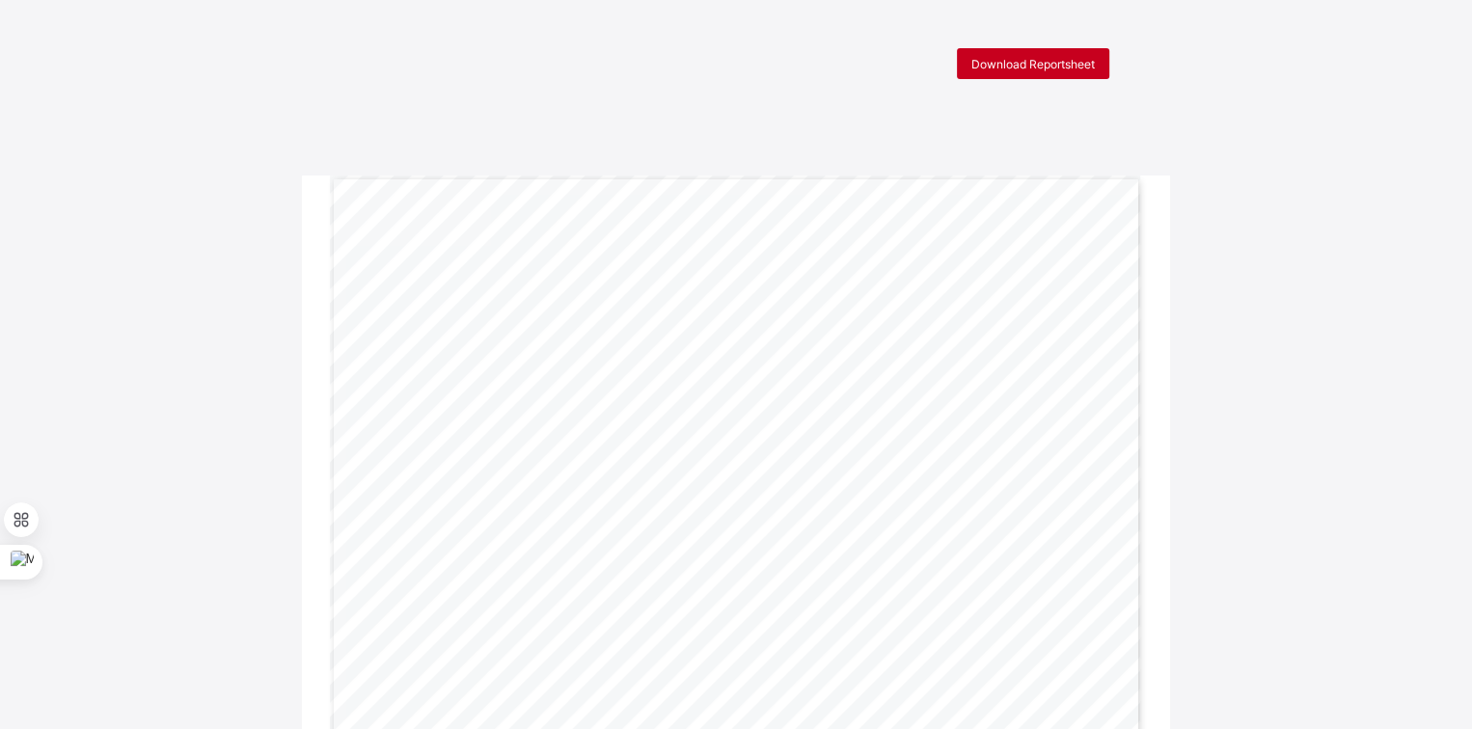
click at [1061, 78] on div "Download Reportsheet" at bounding box center [1033, 63] width 152 height 31
click at [1069, 70] on div "Download Reportsheet" at bounding box center [1033, 63] width 152 height 31
